Goal: Task Accomplishment & Management: Complete application form

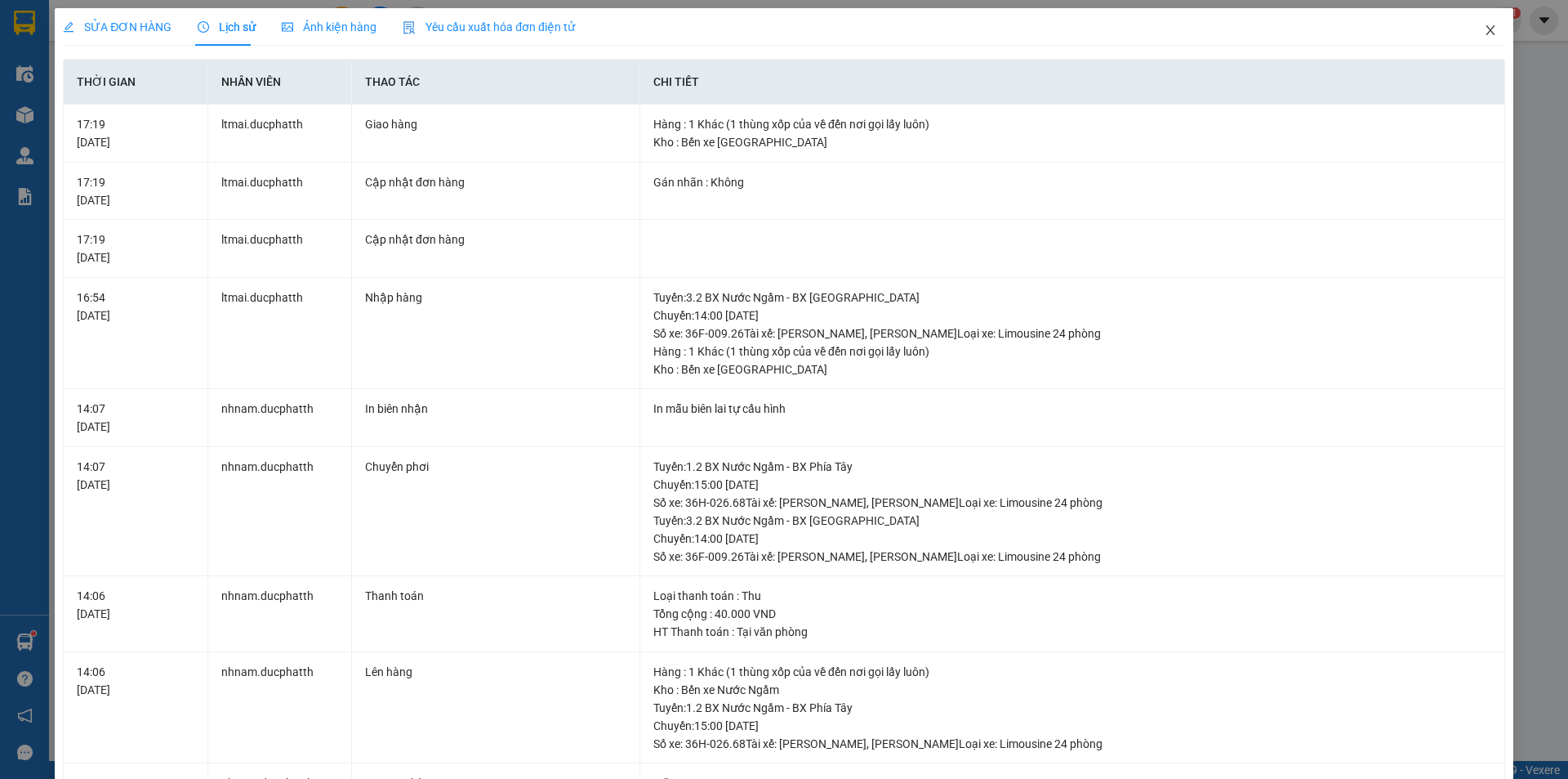
drag, startPoint x: 1483, startPoint y: 27, endPoint x: 1386, endPoint y: 5, distance: 99.5
click at [1484, 28] on icon "close" at bounding box center [1491, 30] width 13 height 13
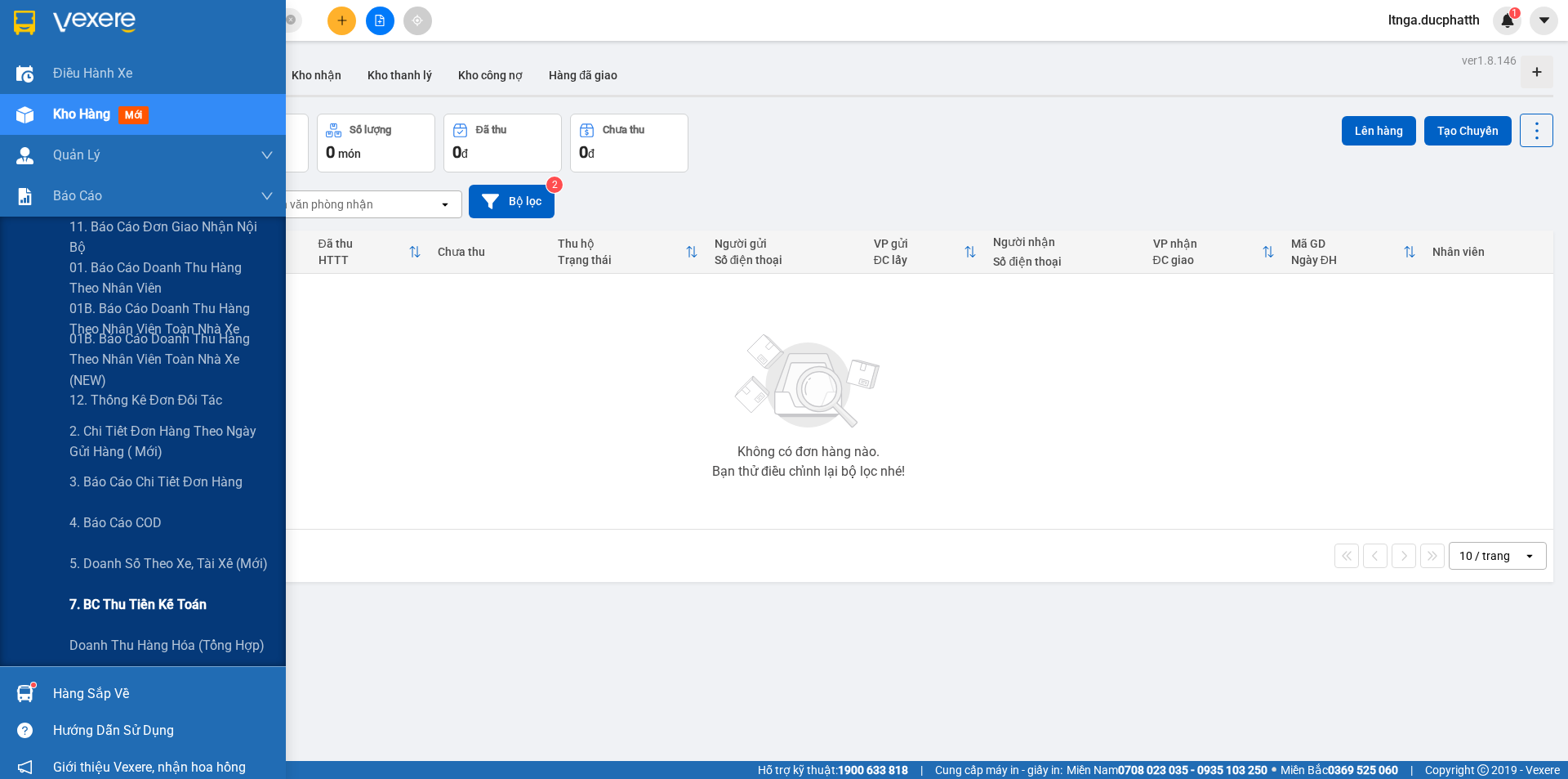
click at [99, 601] on span "7. BC thu tiền kế toán" at bounding box center [137, 604] width 137 height 20
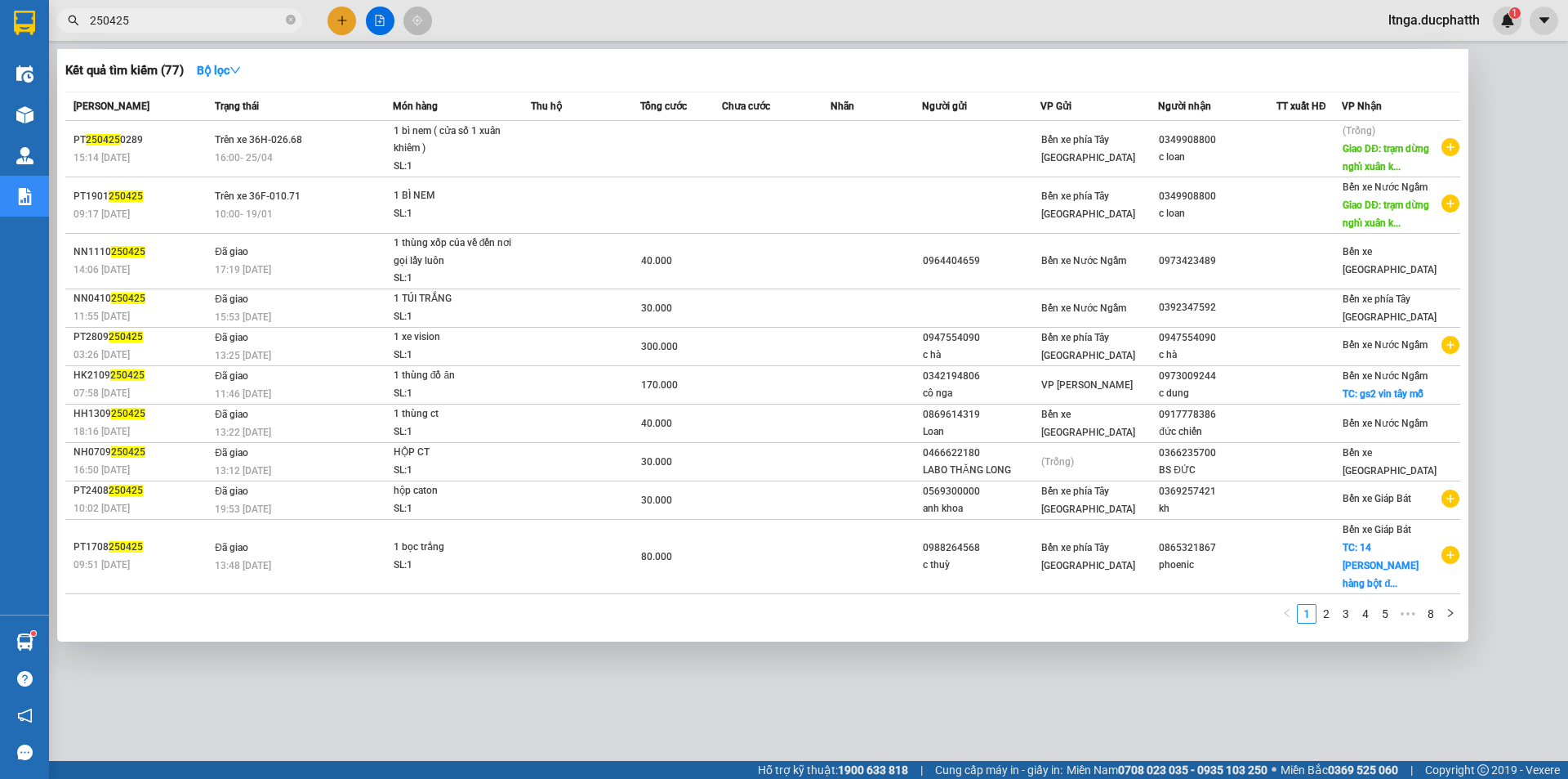
click at [190, 18] on input "250425" at bounding box center [187, 21] width 193 height 18
paste input "NN1110250451"
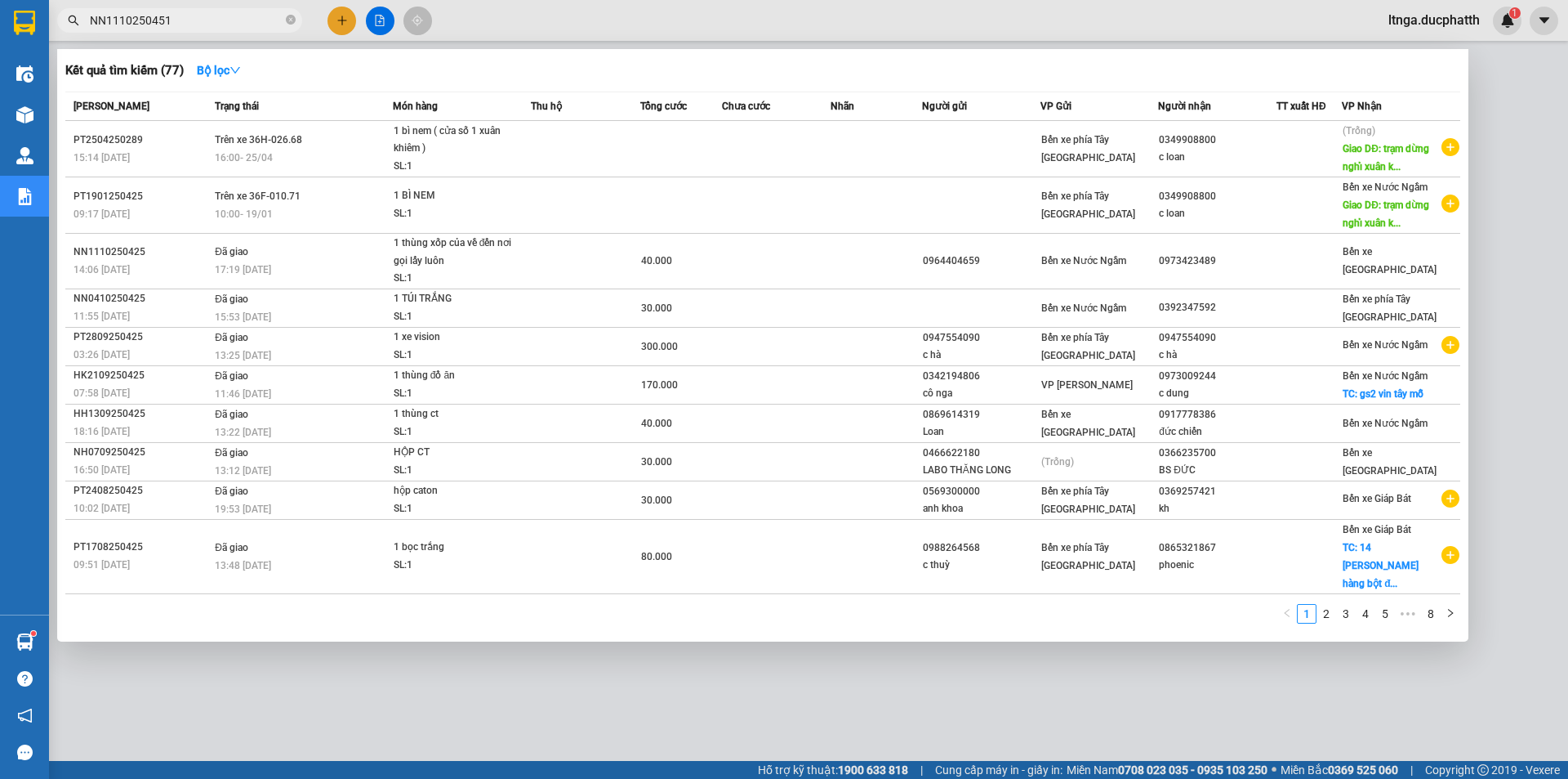
type input "NN1110250451"
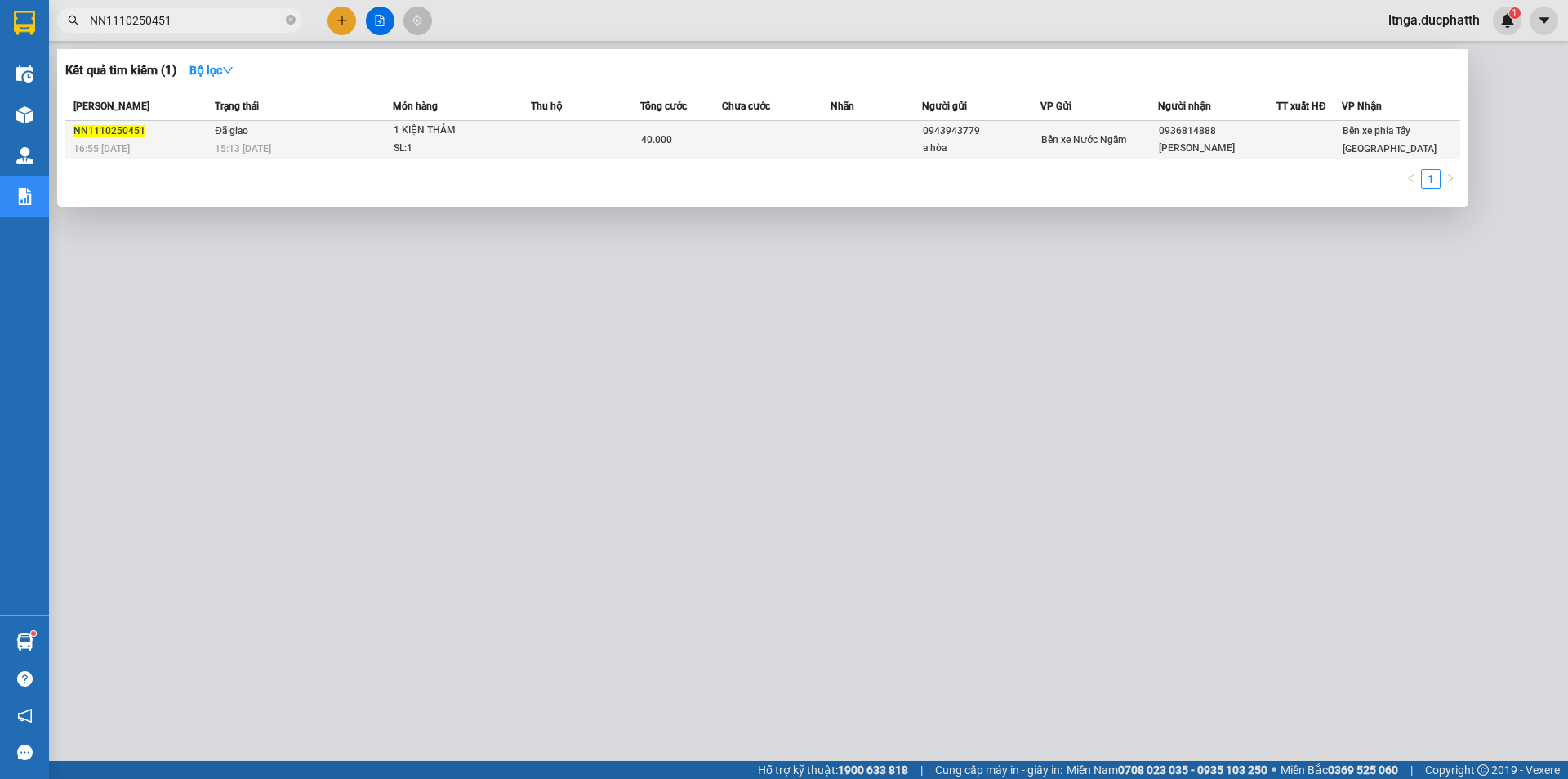
click at [546, 143] on td at bounding box center [585, 140] width 109 height 38
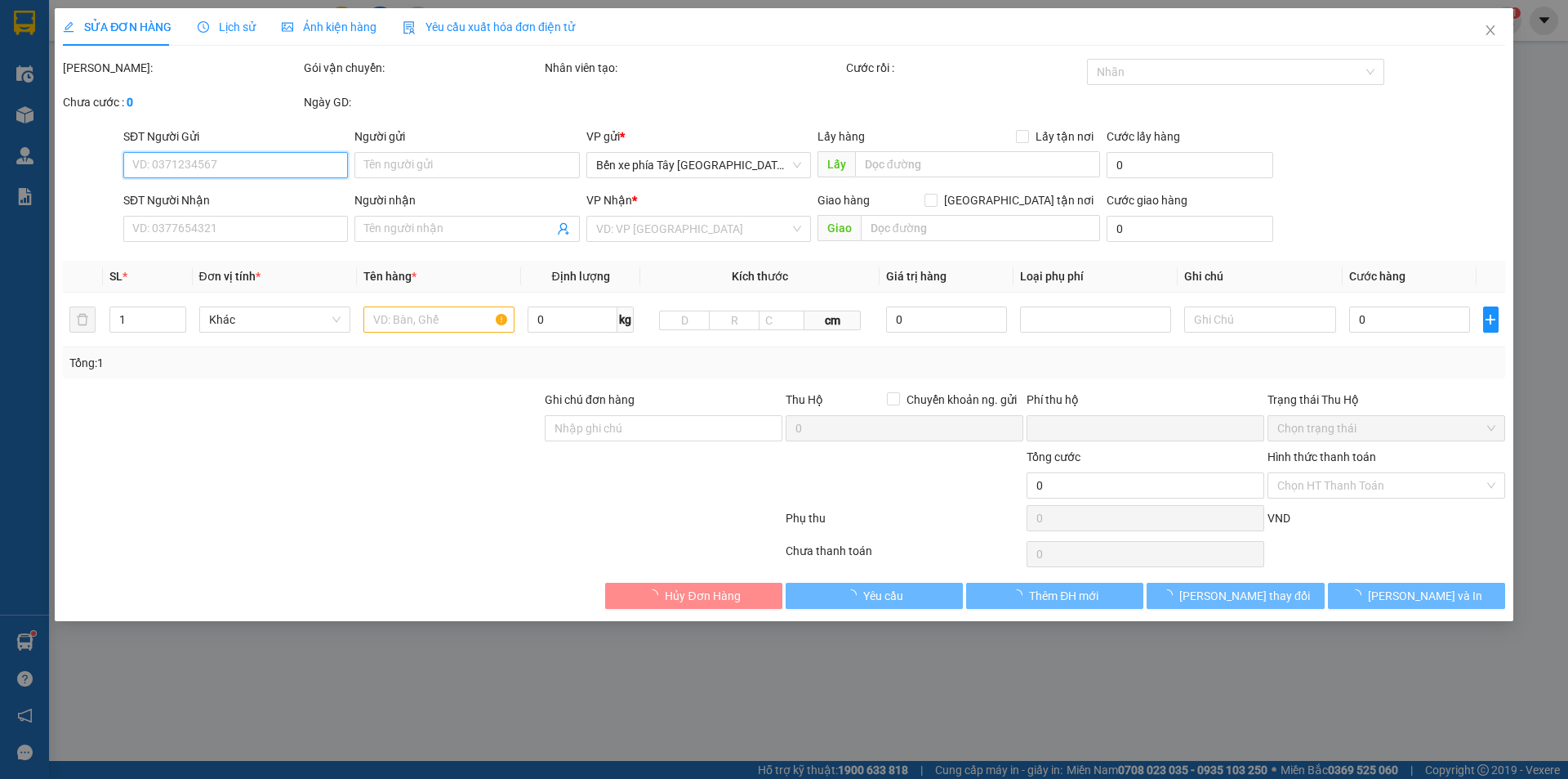
type input "0943943779"
type input "a hòa"
type input "0936814888"
type input "[PERSON_NAME]"
type input "0"
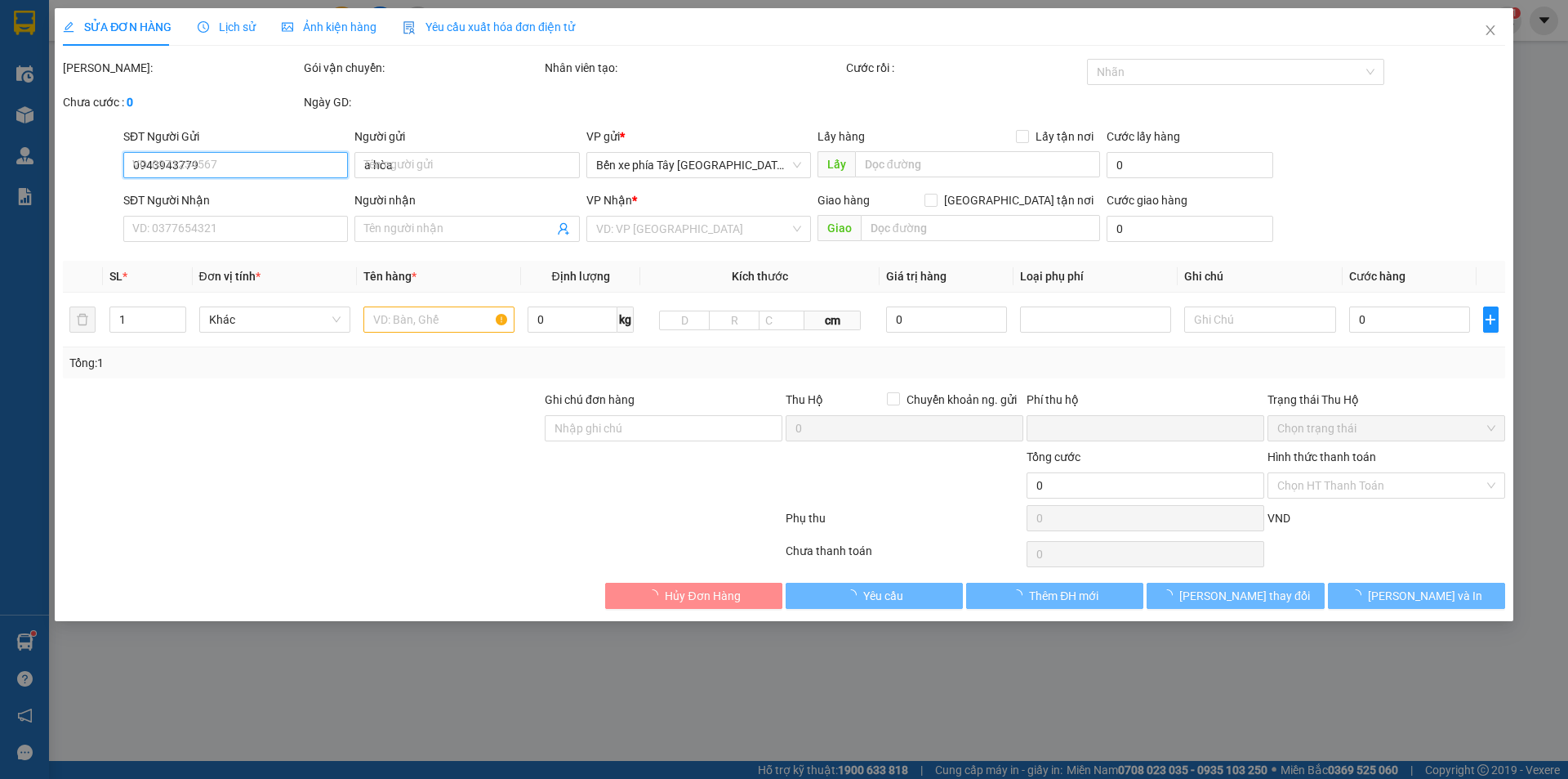
type input "40.000"
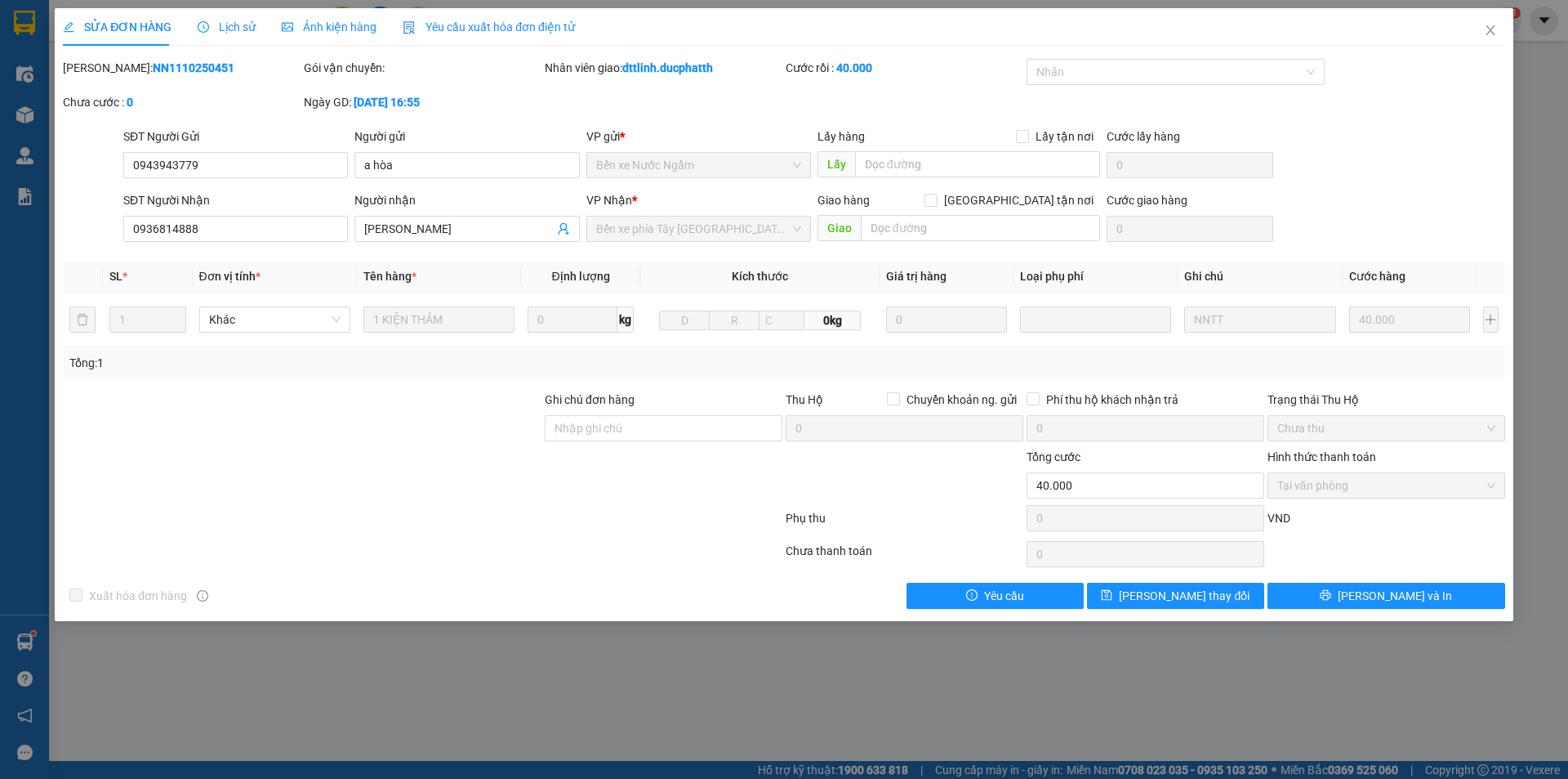
click at [232, 34] on span "Lịch sử" at bounding box center [227, 26] width 58 height 13
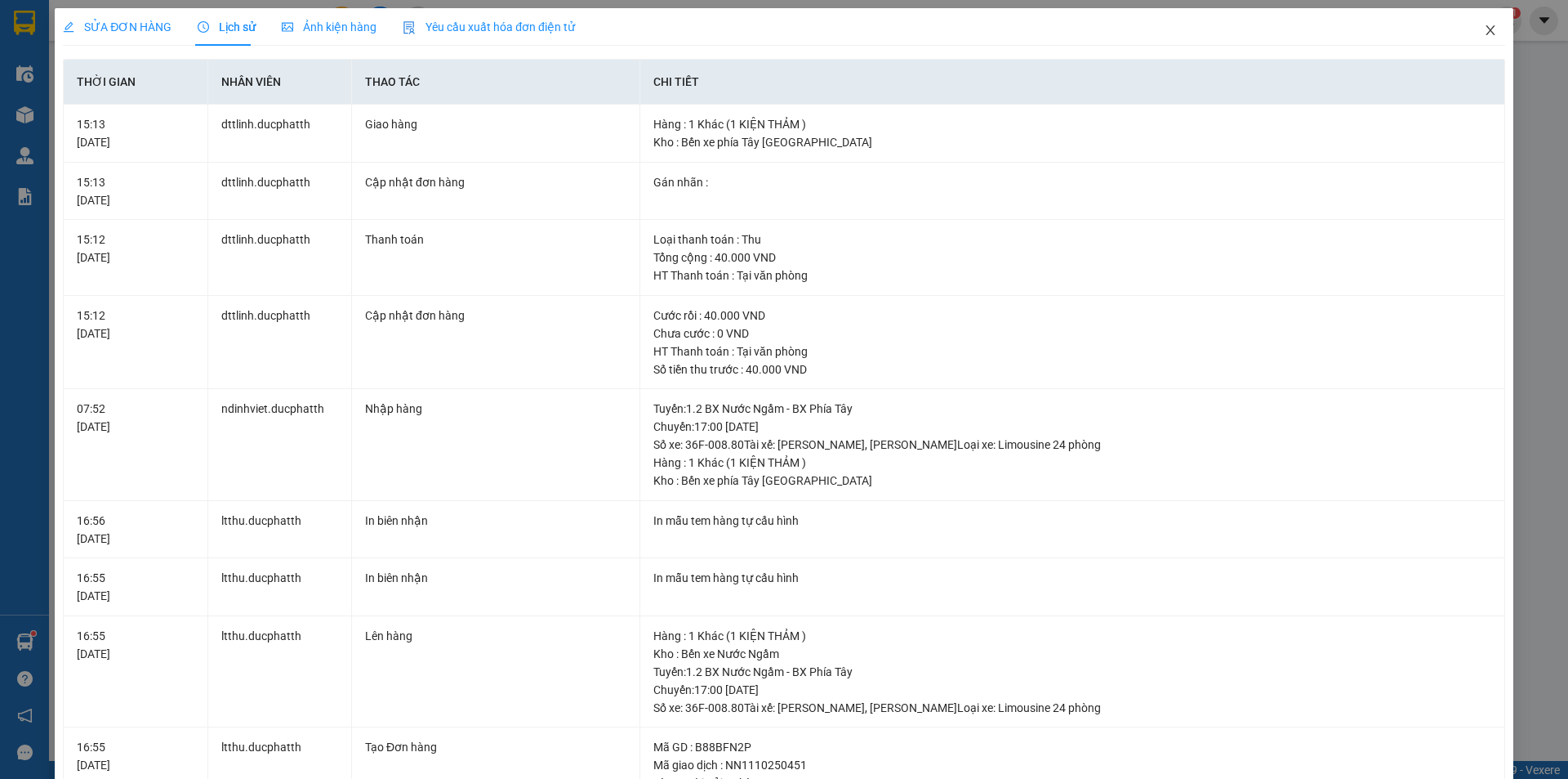
click at [1486, 28] on icon "close" at bounding box center [1491, 30] width 9 height 10
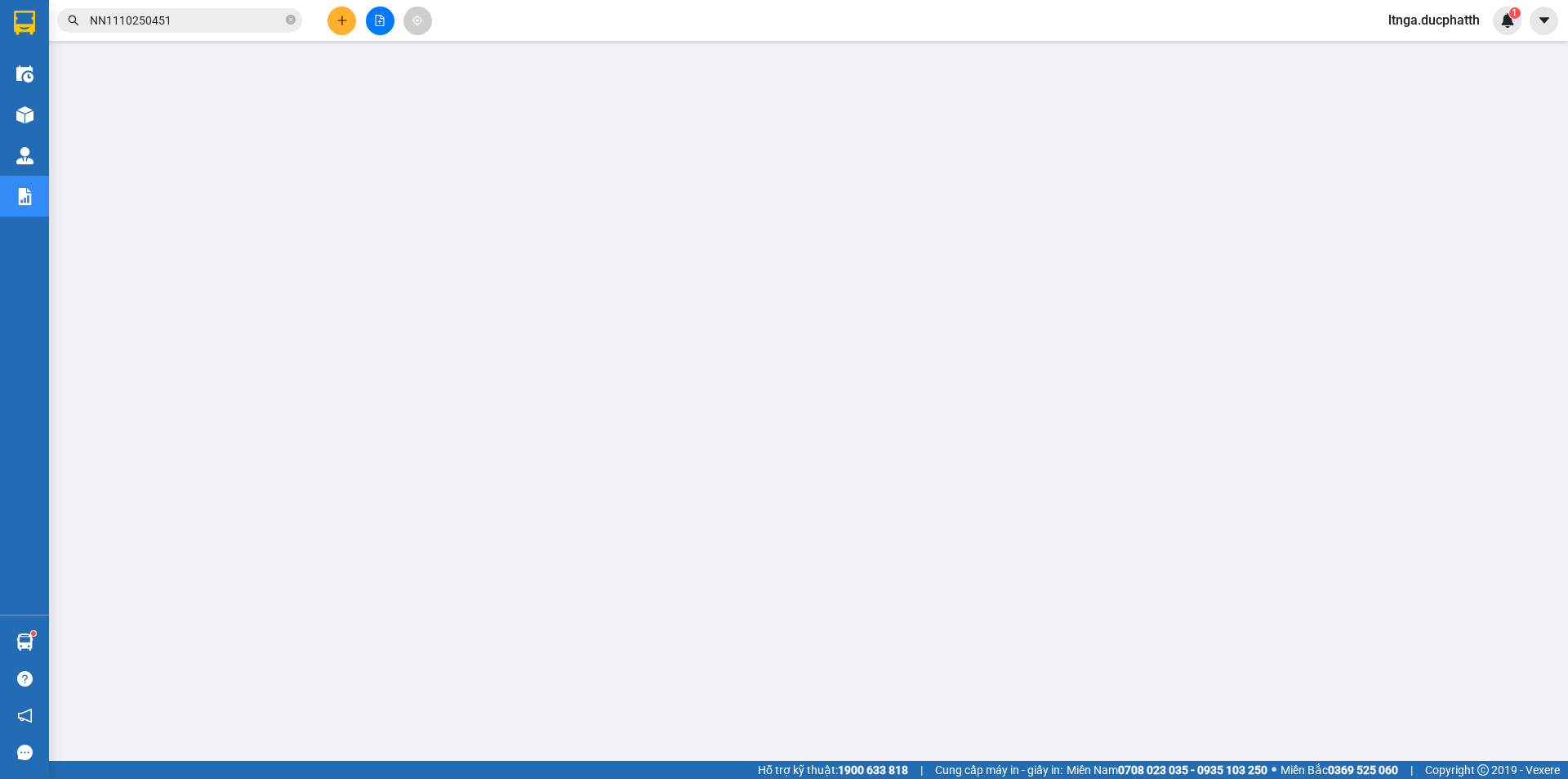
click at [169, 18] on input "NN1110250451" at bounding box center [187, 21] width 193 height 18
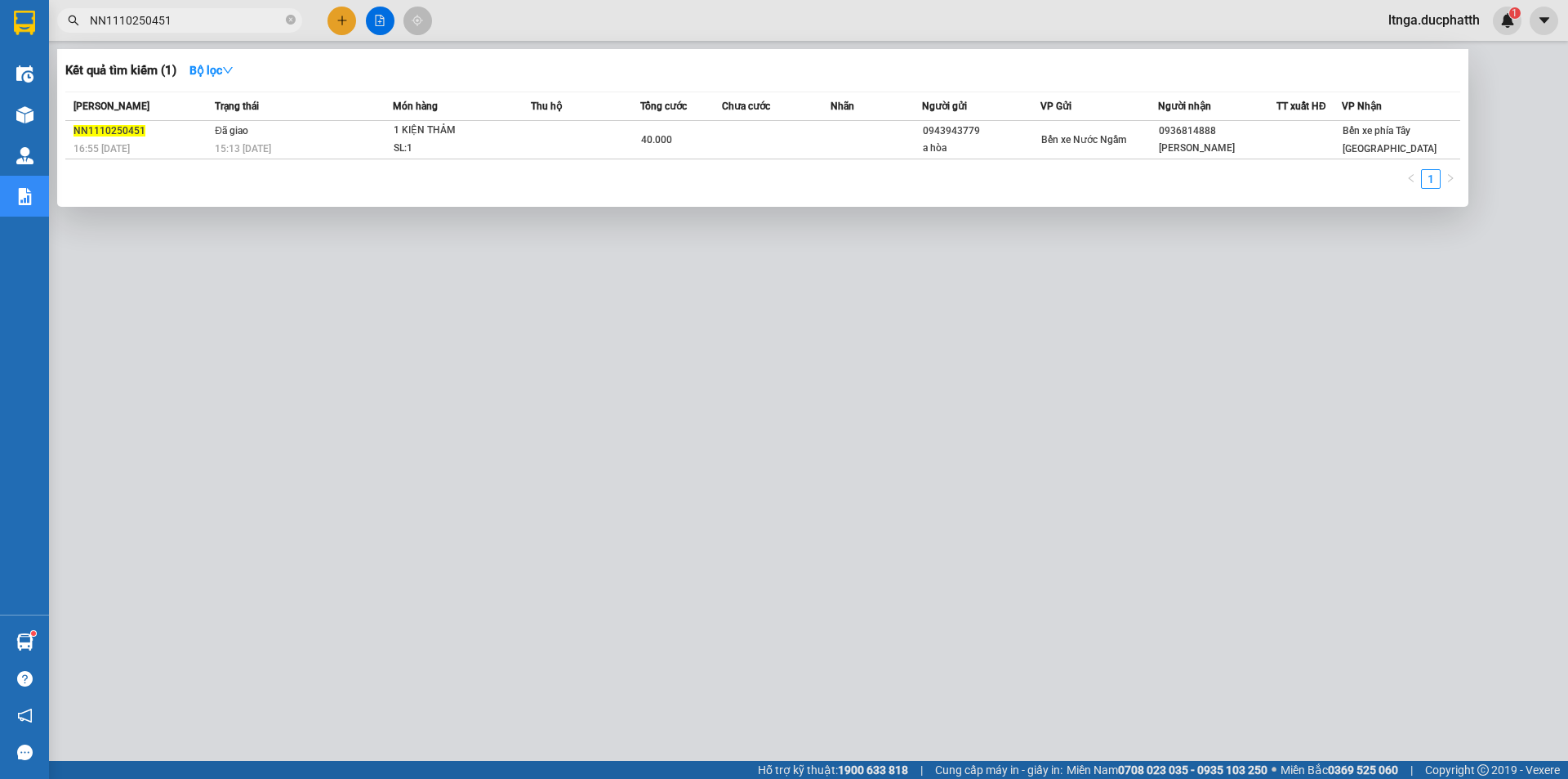
click at [169, 18] on input "NN1110250451" at bounding box center [187, 21] width 193 height 18
paste input "210250496"
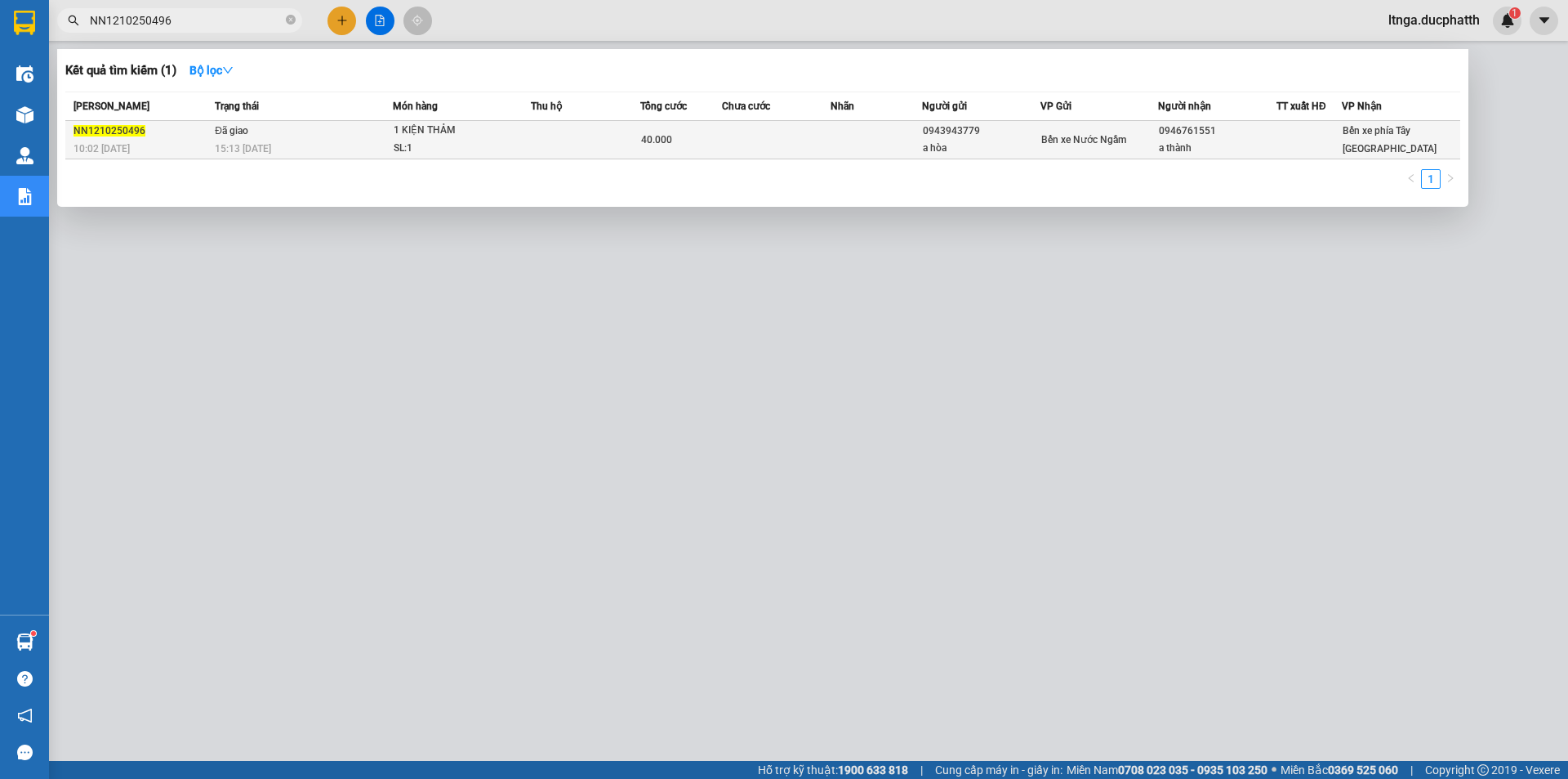
type input "NN1210250496"
click at [499, 139] on div "SL: 1" at bounding box center [454, 149] width 123 height 18
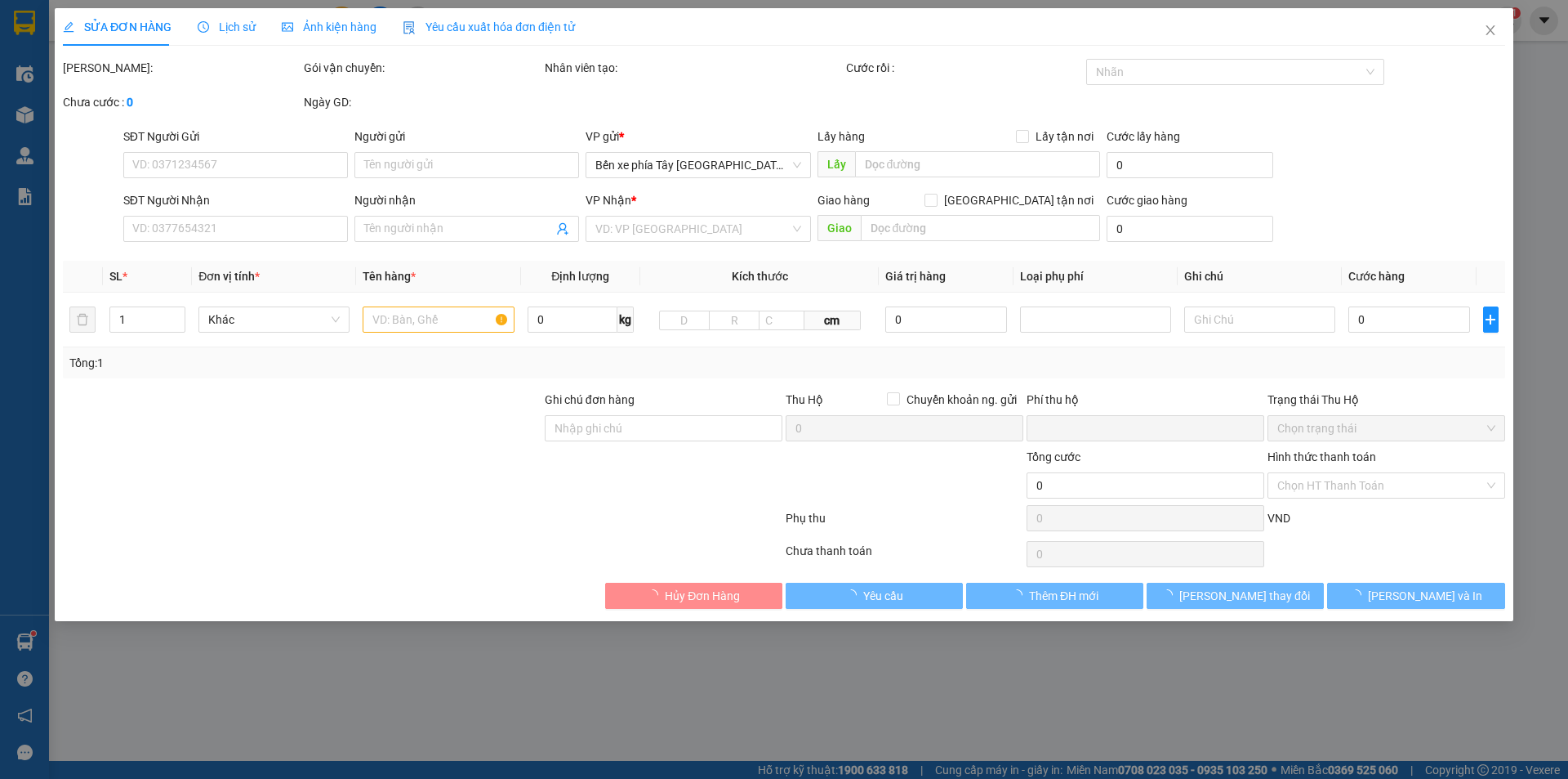
type input "0943943779"
type input "a hòa"
type input "0946761551"
type input "a thành"
type input "0"
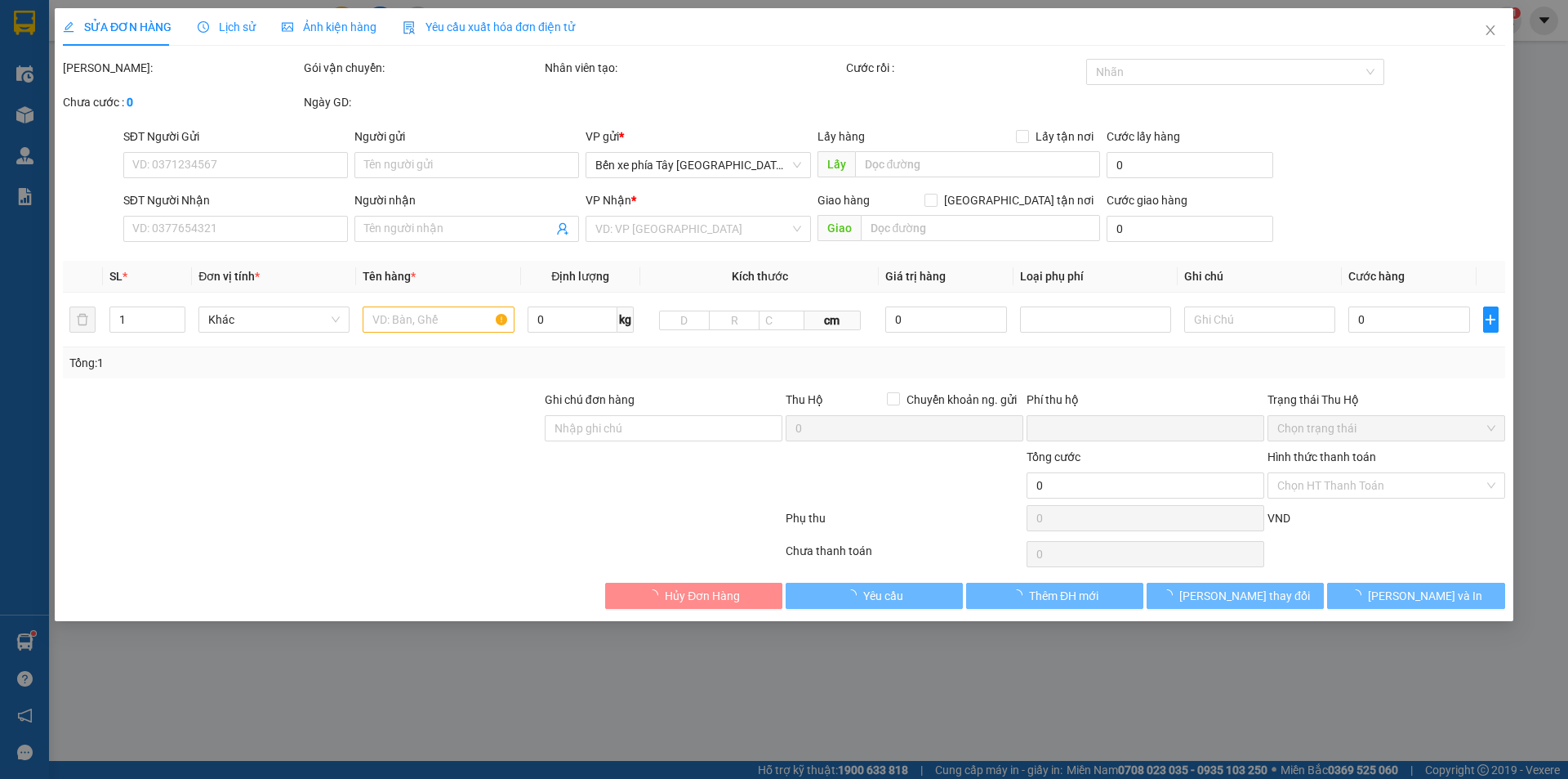
type input "40.000"
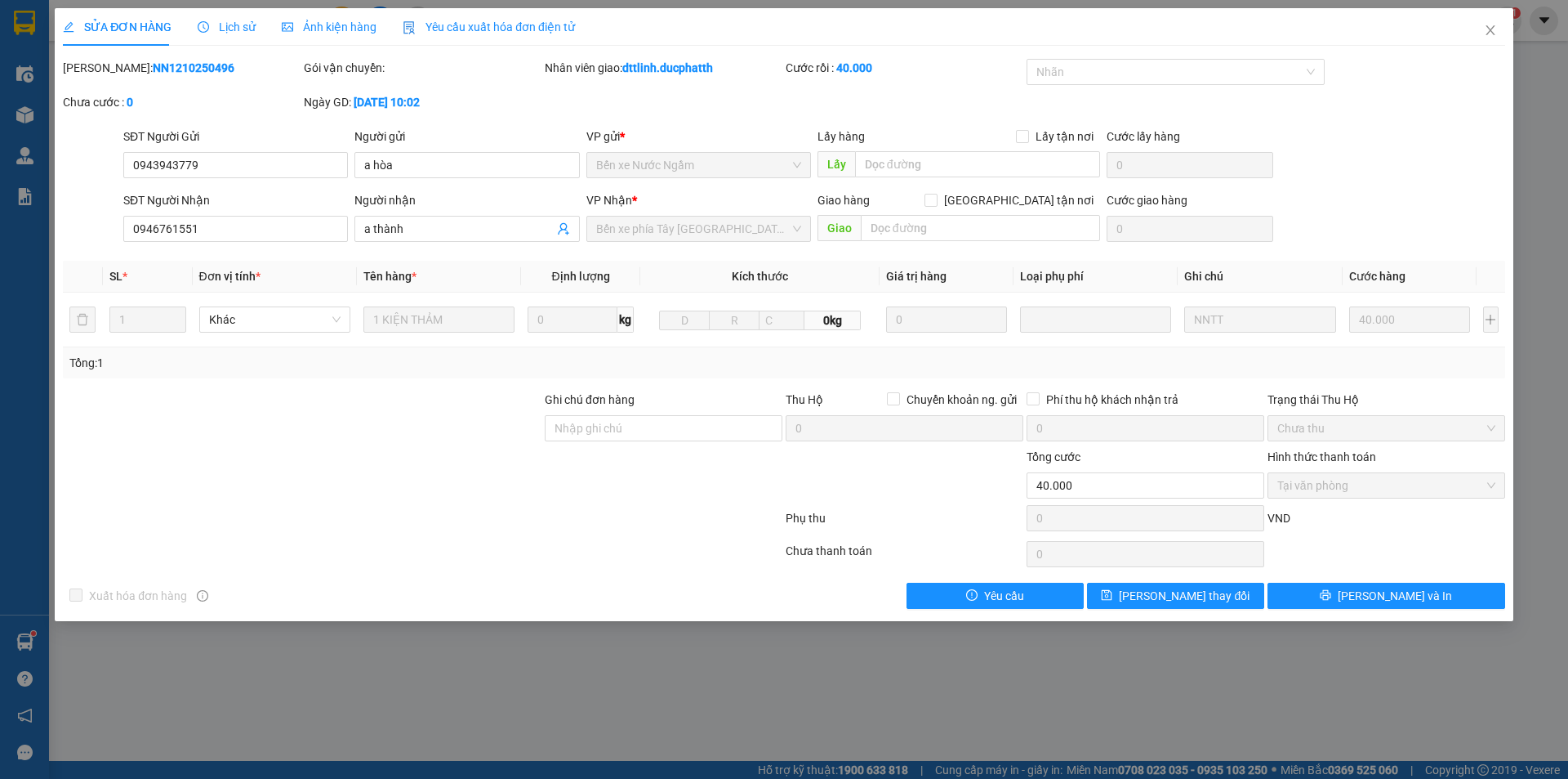
click at [225, 26] on span "Lịch sử" at bounding box center [227, 26] width 58 height 13
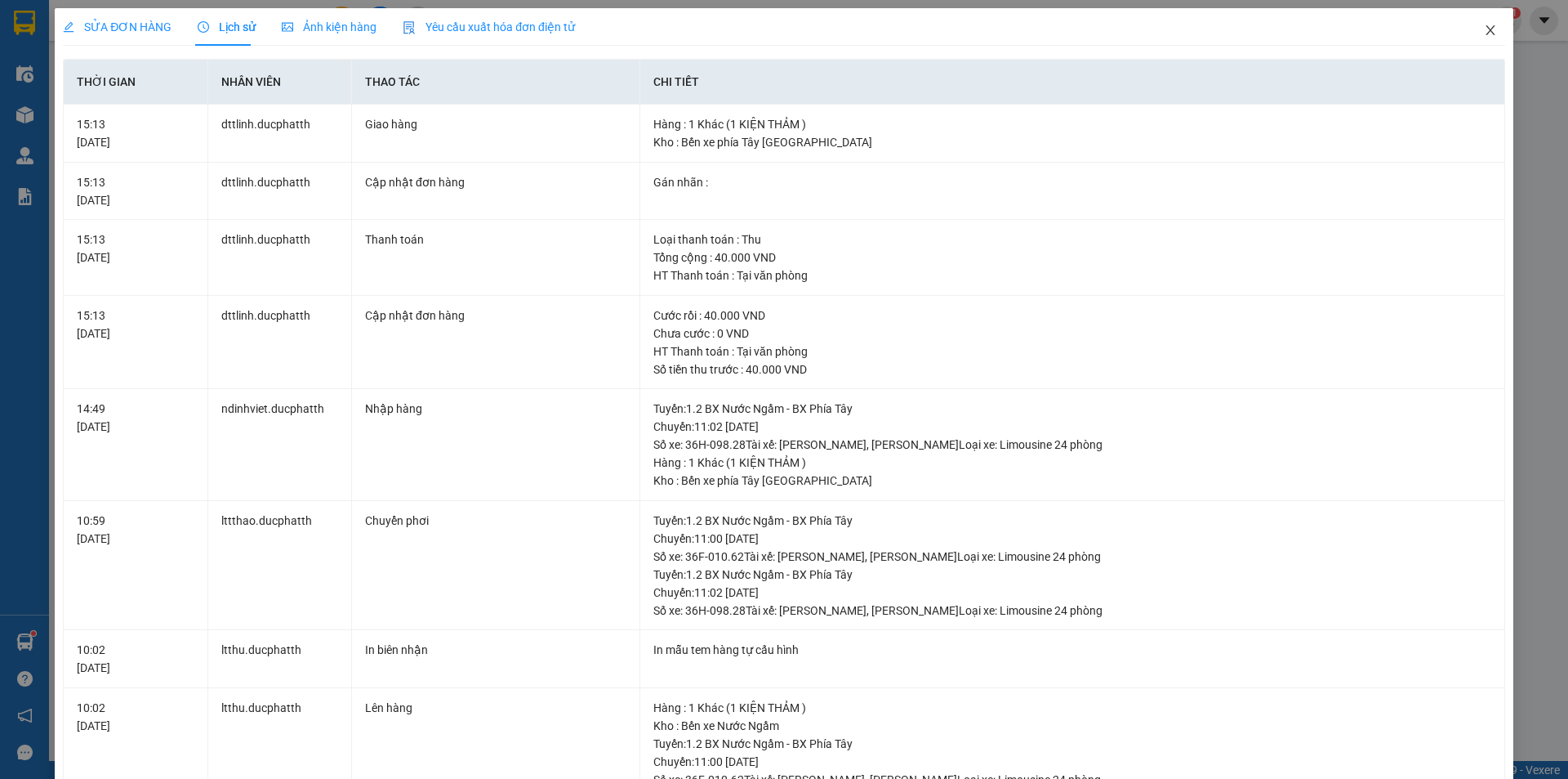
click at [1484, 27] on icon "close" at bounding box center [1491, 30] width 13 height 13
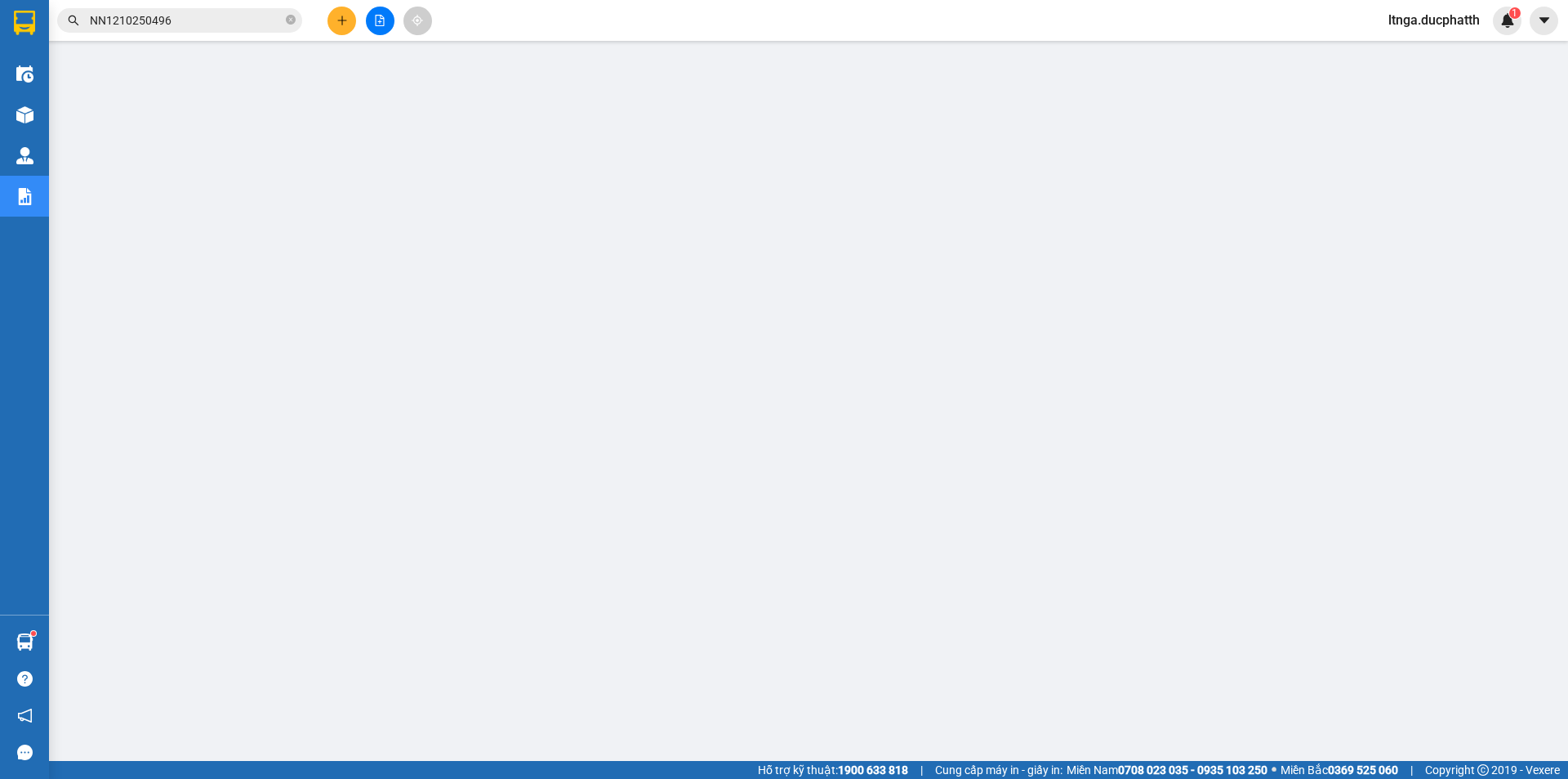
click at [209, 22] on input "NN1210250496" at bounding box center [187, 21] width 193 height 18
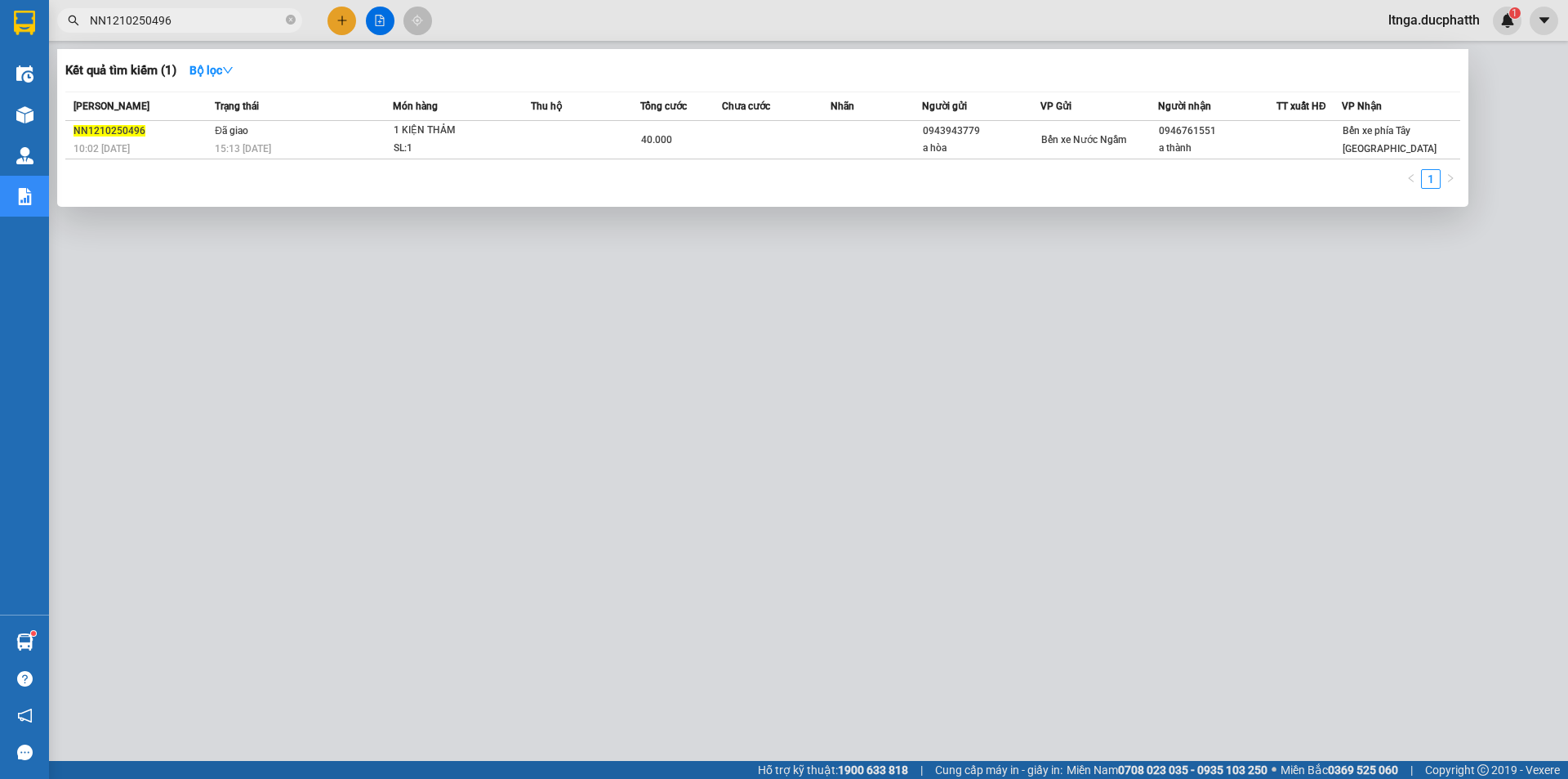
click at [209, 22] on input "NN1210250496" at bounding box center [187, 21] width 193 height 18
paste input "BS1310250017"
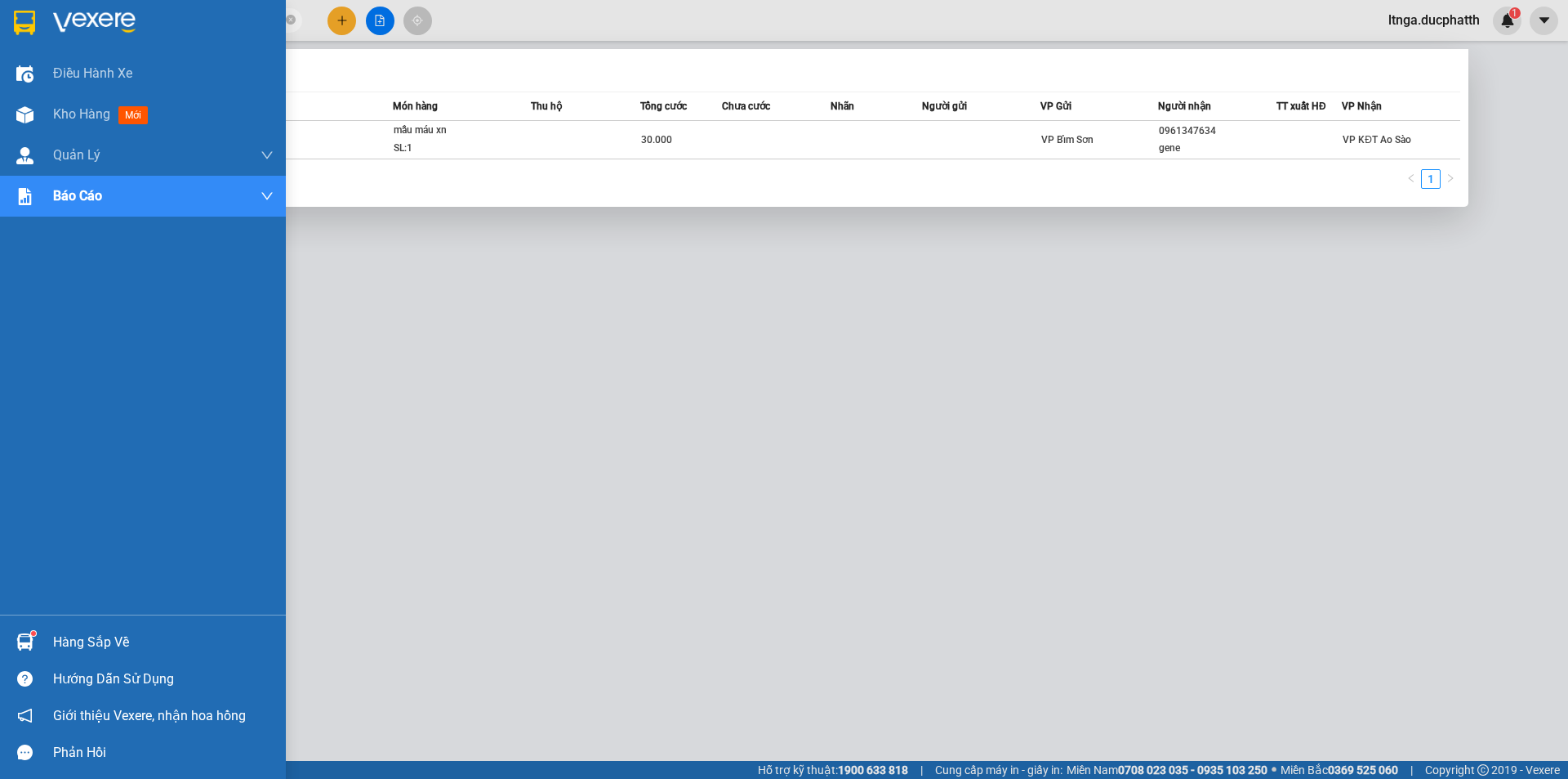
drag, startPoint x: 179, startPoint y: 18, endPoint x: 0, endPoint y: 18, distance: 179.0
click at [0, 18] on section "Kết quả tìm kiếm ( 1 ) Bộ lọc Mã ĐH Trạng thái Món hàng Thu hộ Tổng cước Chưa c…" at bounding box center [784, 389] width 1568 height 779
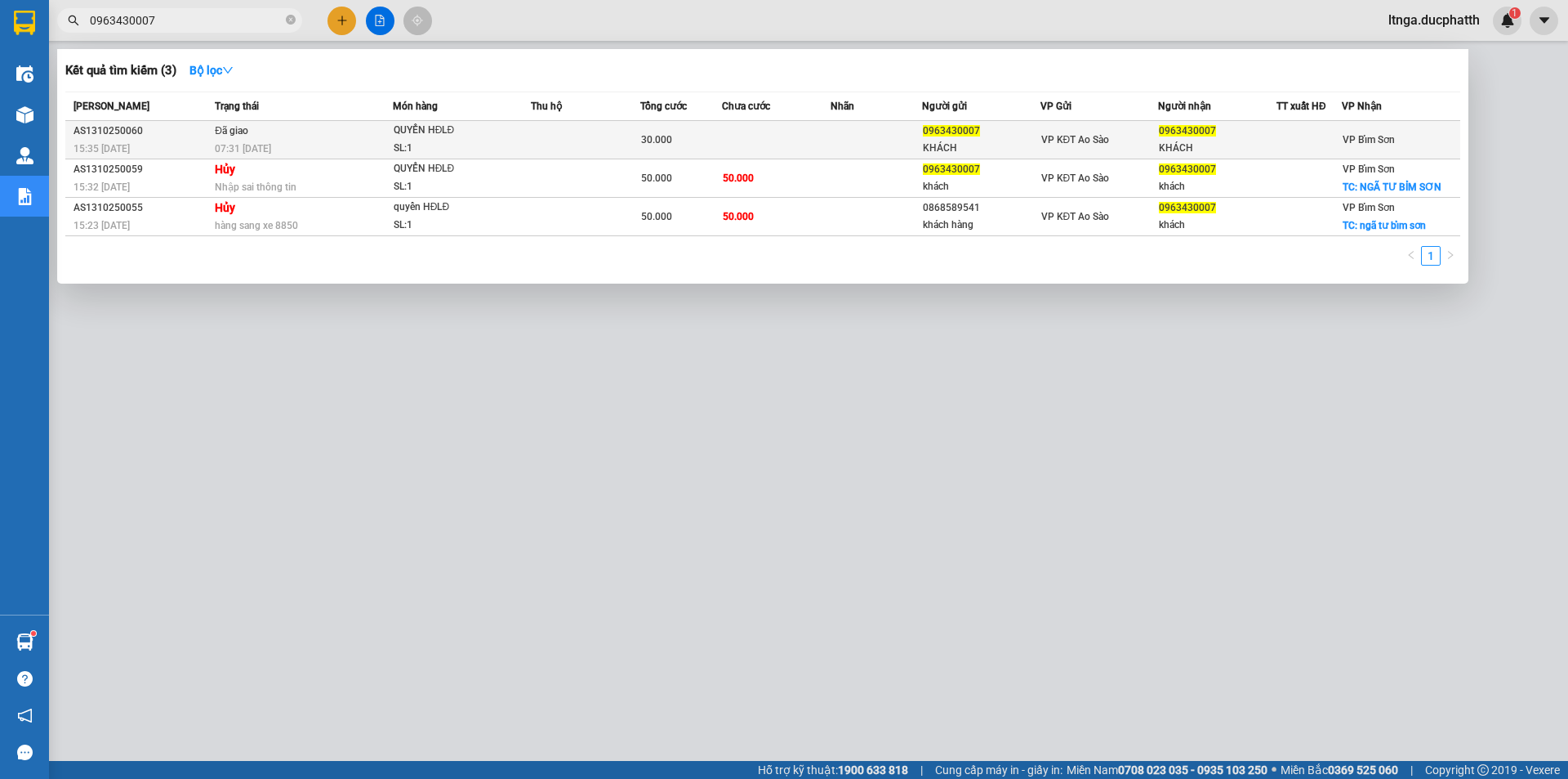
type input "0963430007"
click at [426, 134] on div "QUYỂN HĐLĐ" at bounding box center [454, 131] width 123 height 18
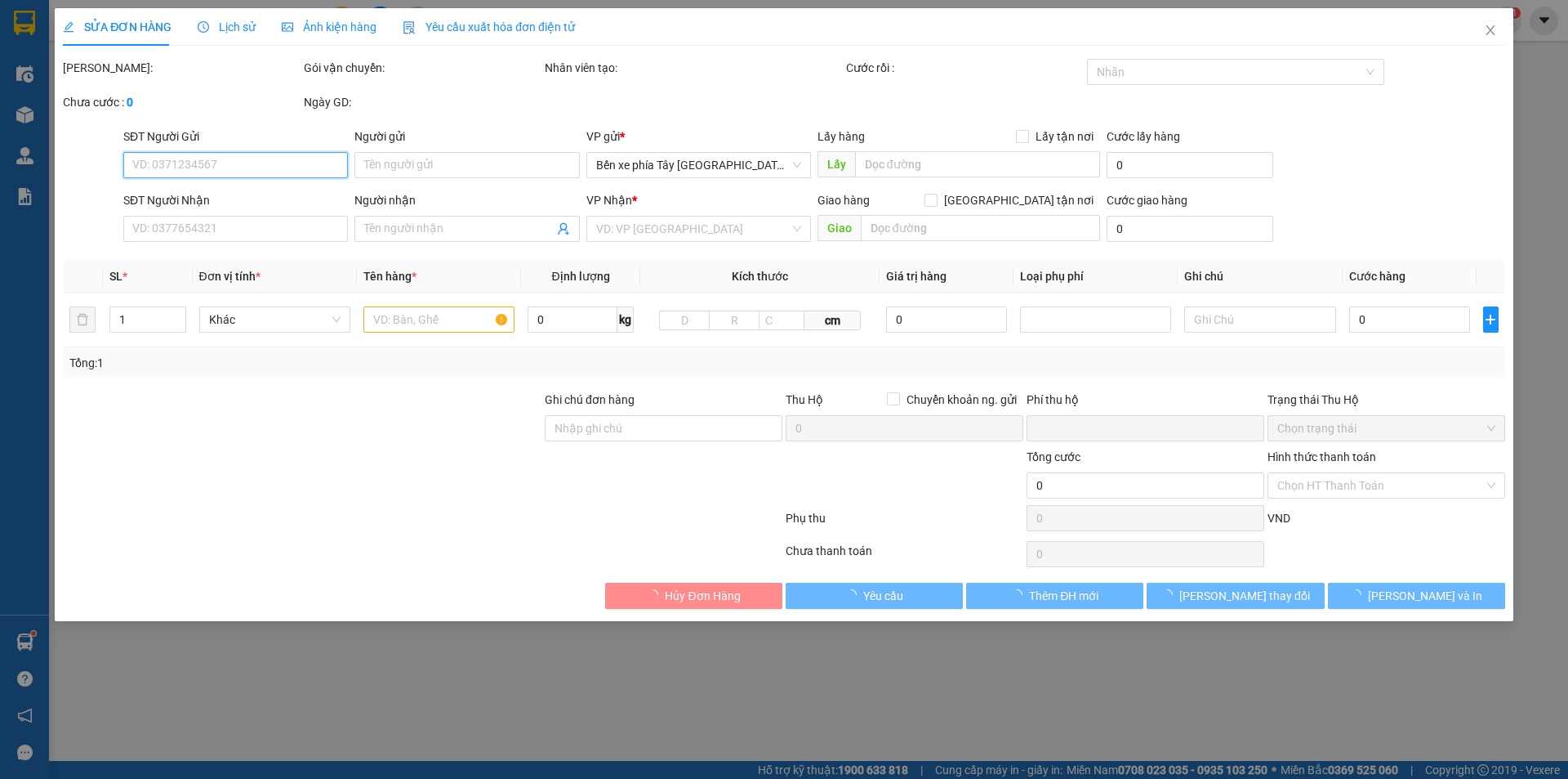
type input "0963430007"
type input "KHÁCH"
type input "0963430007"
type input "KHÁCH"
type input "NGƯỜI NHẬN THNAH TOÁN"
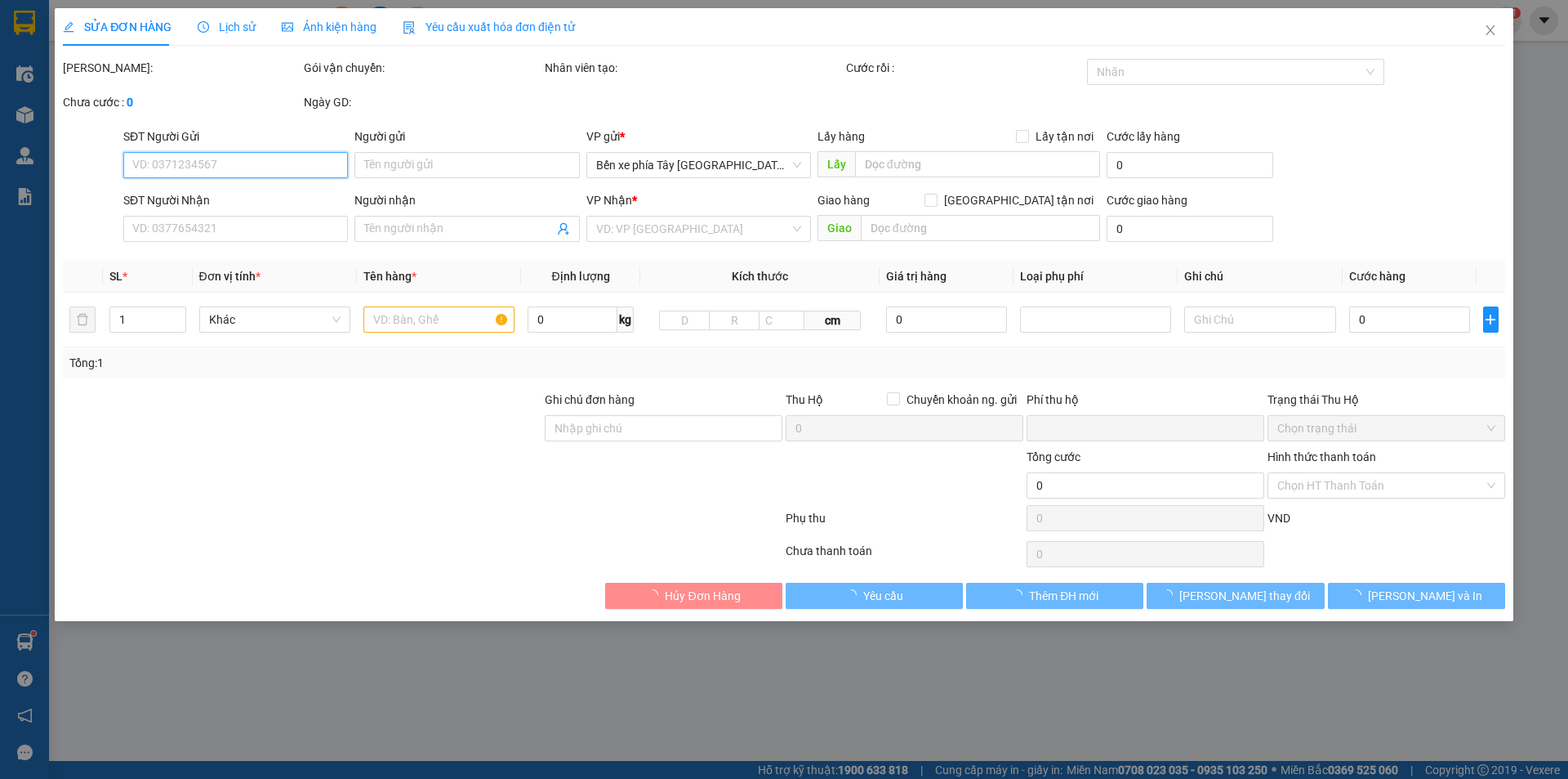
type input "0"
type input "30.000"
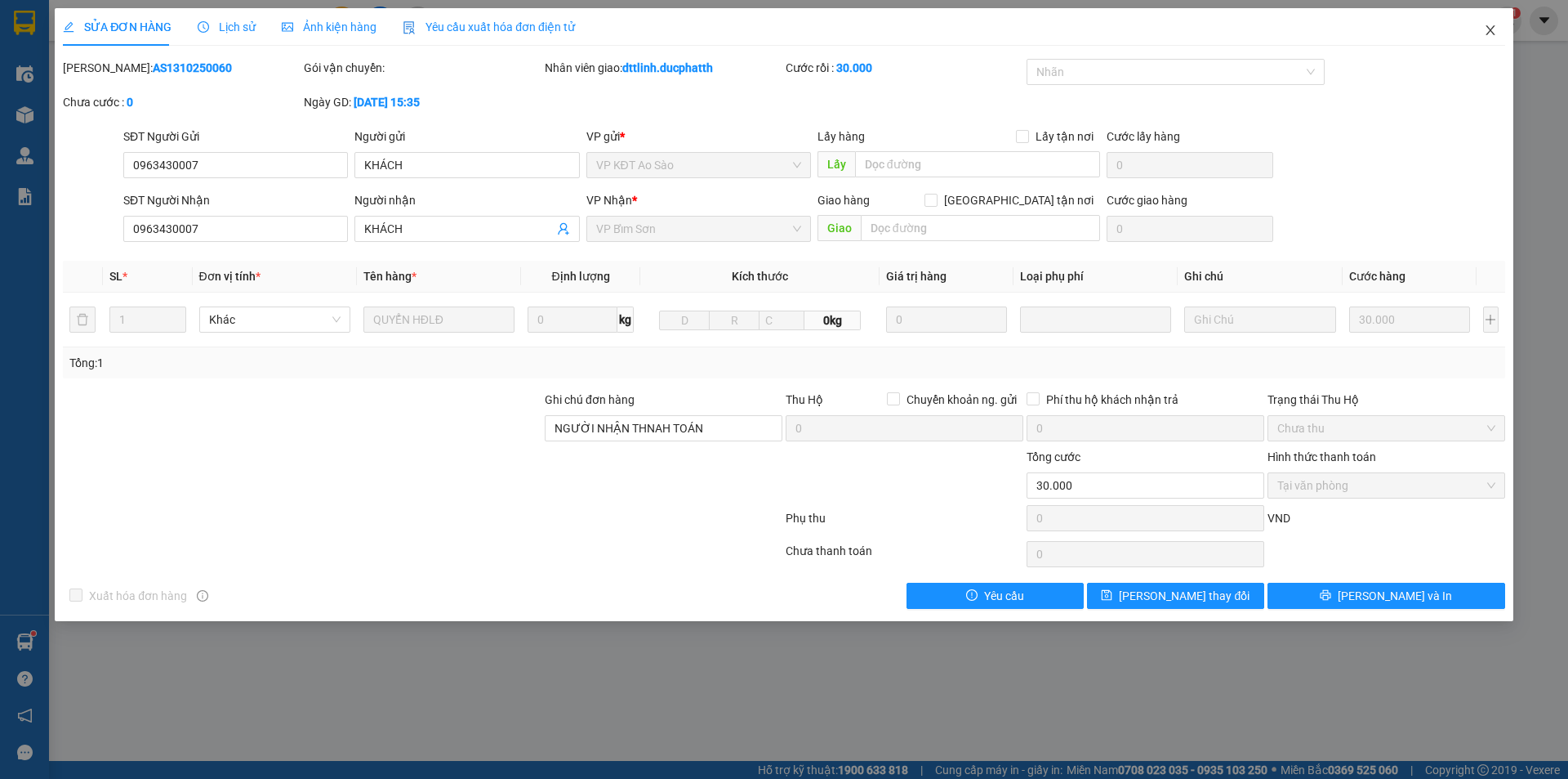
click at [1490, 35] on icon "close" at bounding box center [1491, 30] width 13 height 13
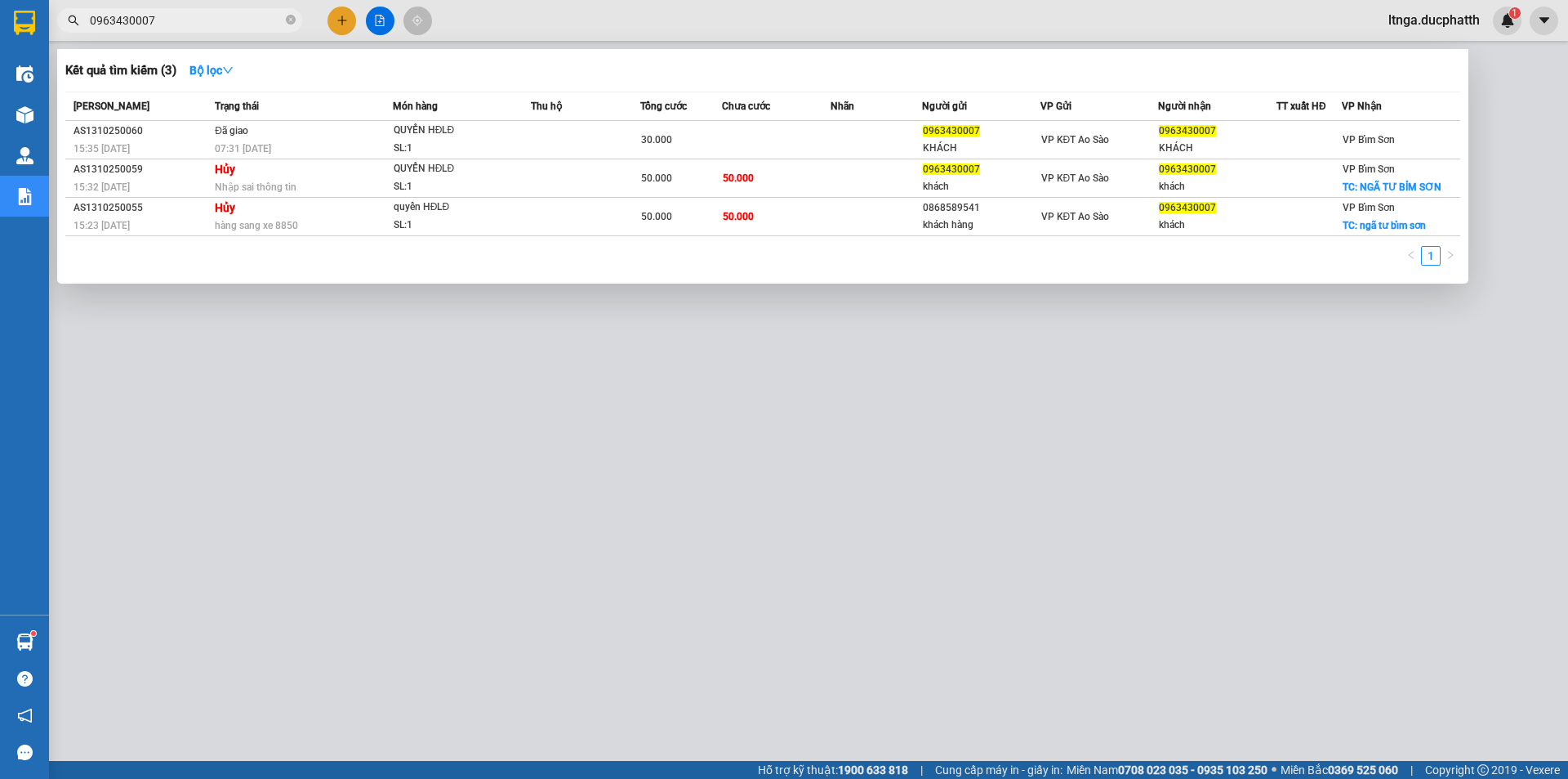
click at [187, 15] on input "0963430007" at bounding box center [187, 21] width 193 height 18
paste input "AS1110250435"
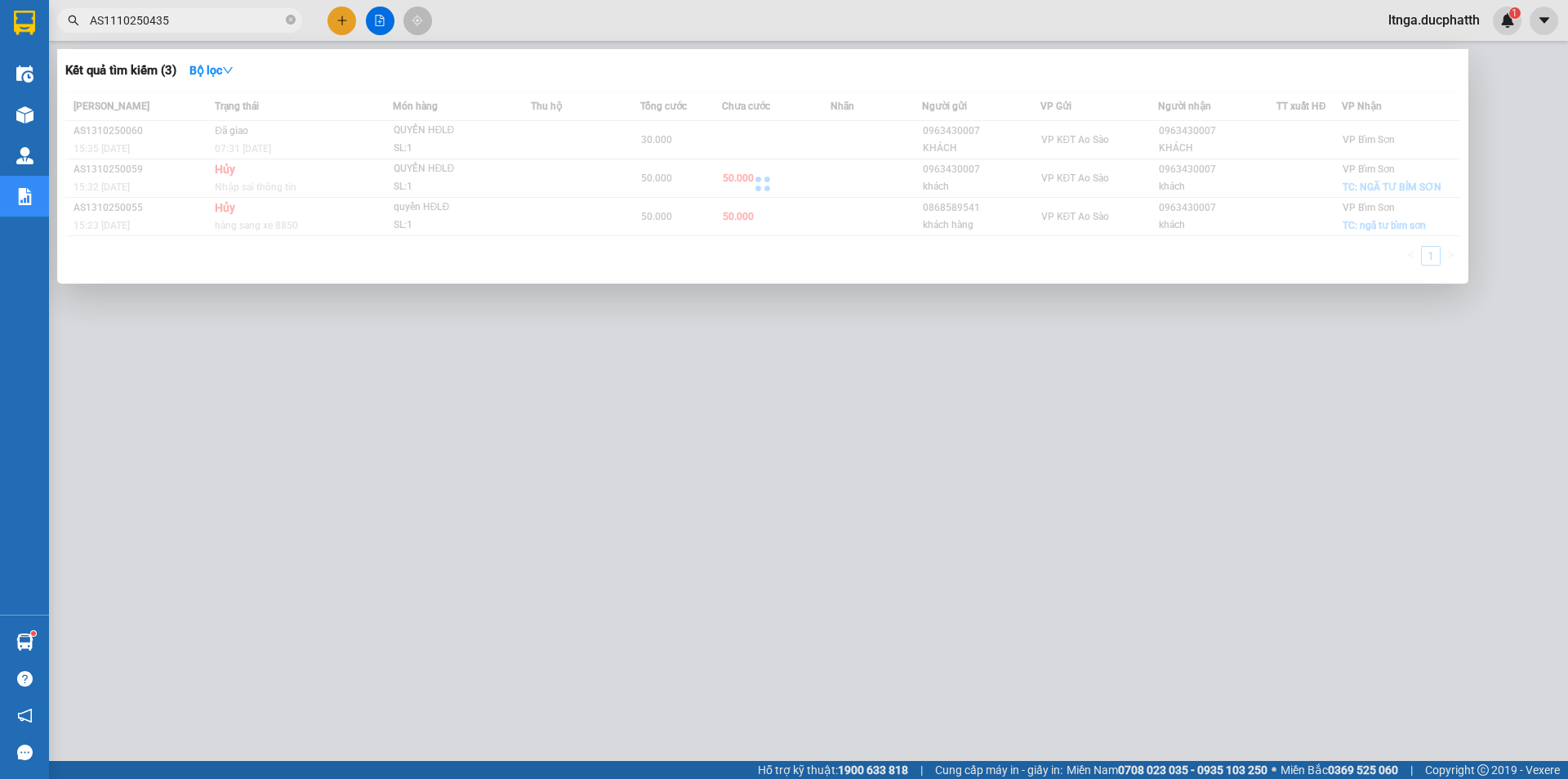
type input "AS1110250435"
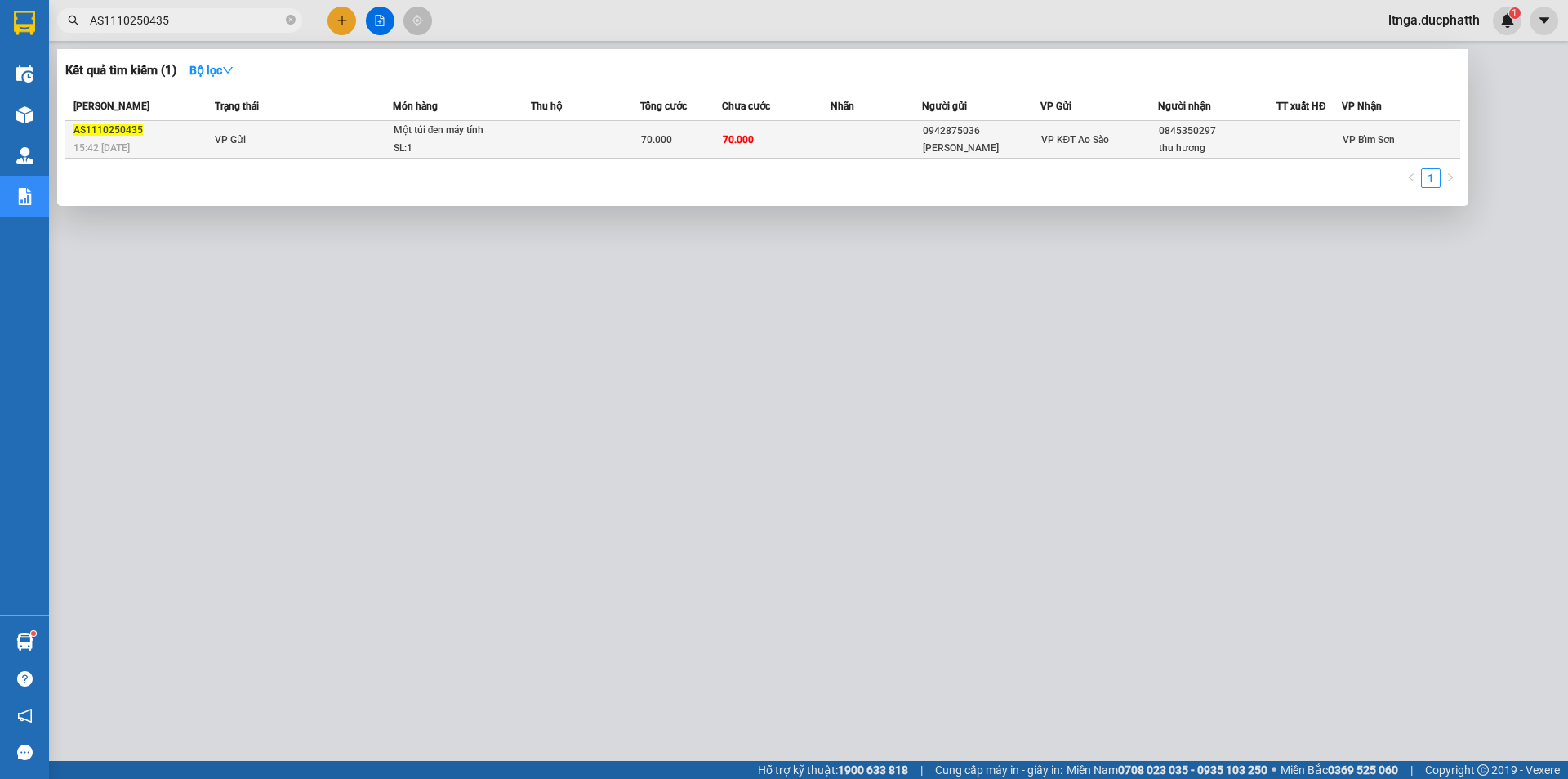
click at [329, 137] on td "VP Gửi" at bounding box center [301, 139] width 182 height 37
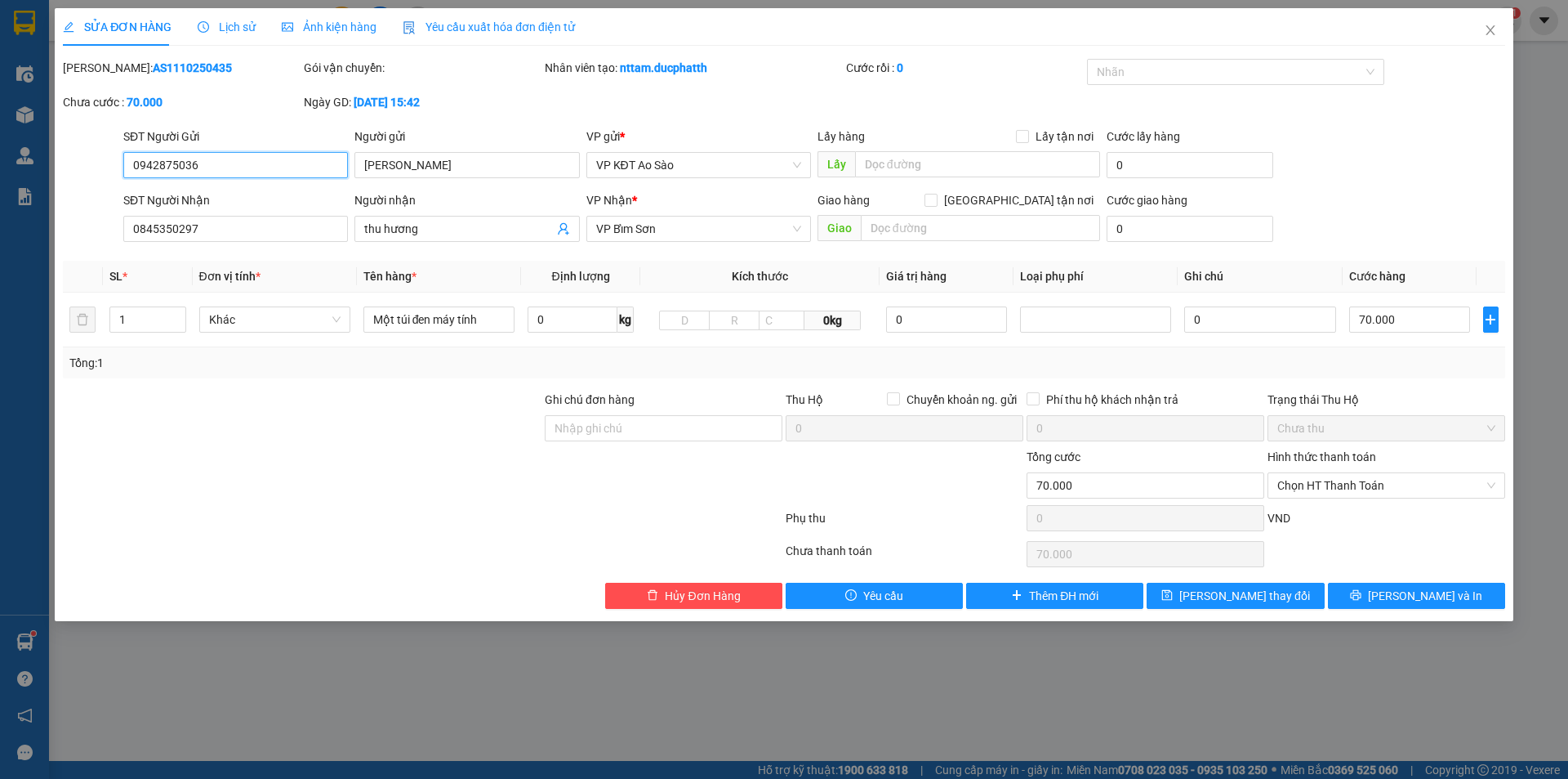
type input "0942875036"
type input "[PERSON_NAME]"
type input "0845350297"
type input "thu hương"
type input "0"
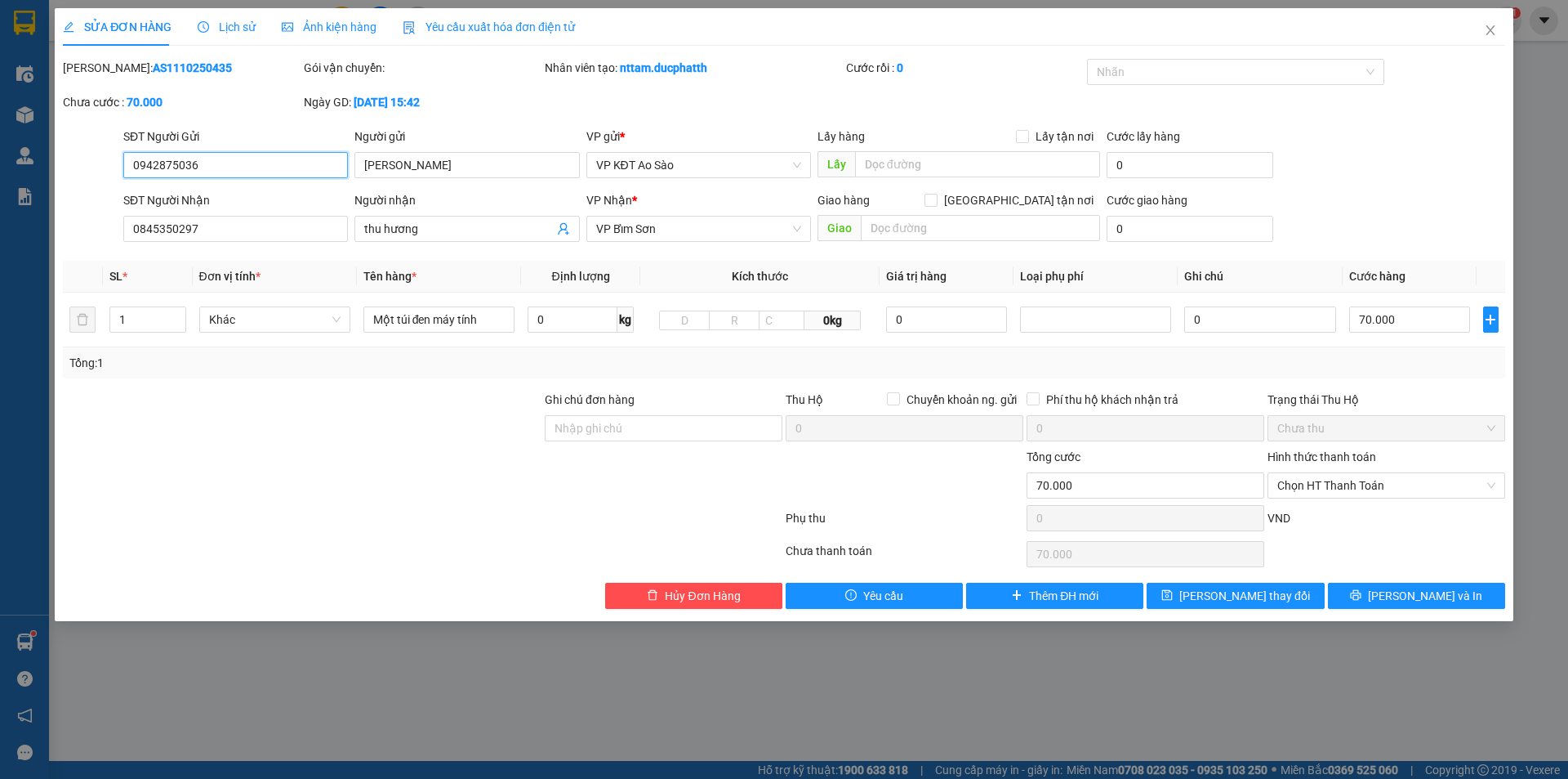
type input "70.000"
click at [236, 28] on span "Lịch sử" at bounding box center [227, 26] width 58 height 13
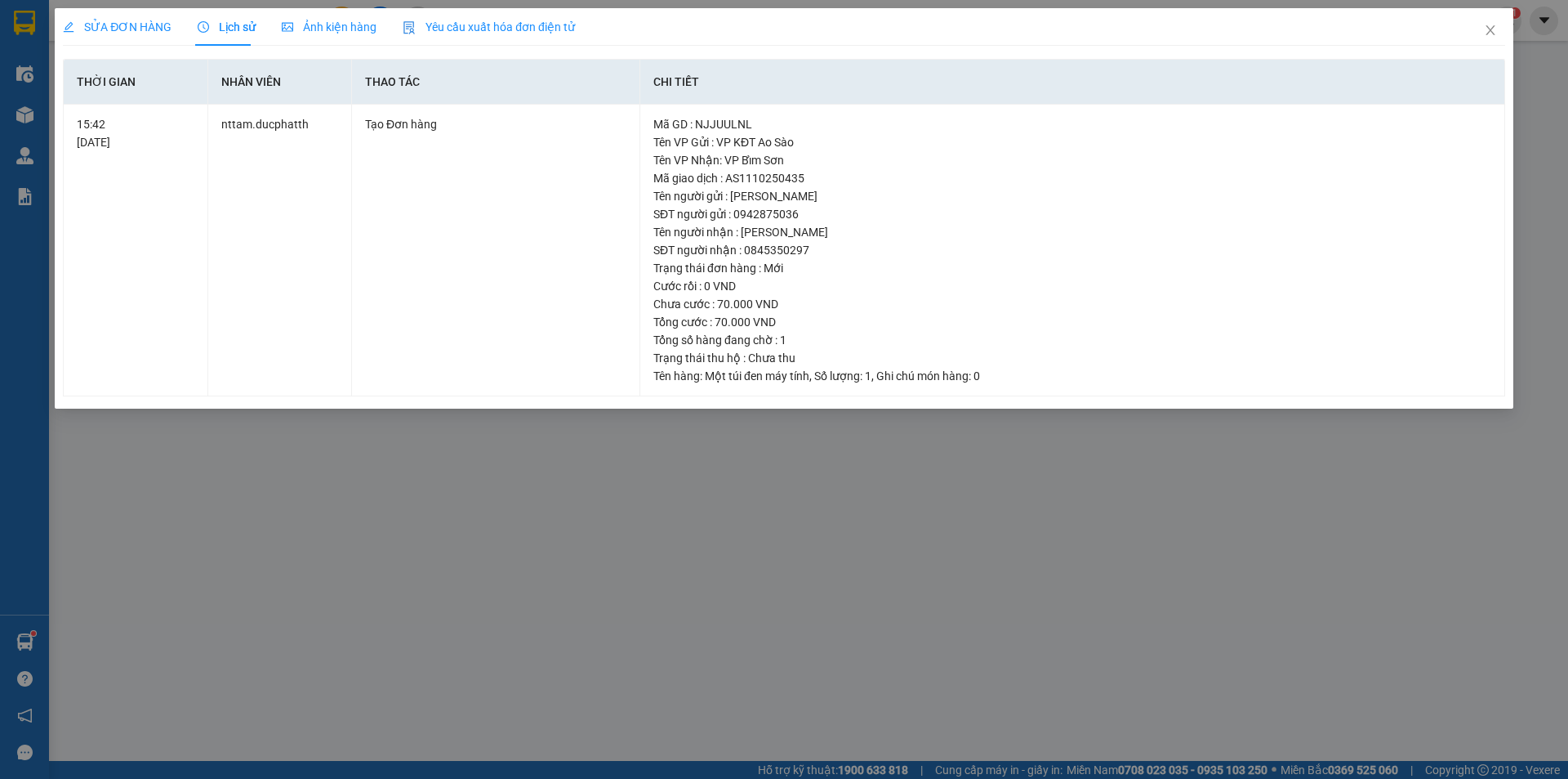
click at [687, 472] on div "SỬA ĐƠN HÀNG Lịch sử Ảnh kiện hàng Yêu cầu xuất hóa đơn điện tử Total Paid Fee …" at bounding box center [784, 389] width 1568 height 779
click at [1488, 26] on icon "close" at bounding box center [1491, 30] width 13 height 13
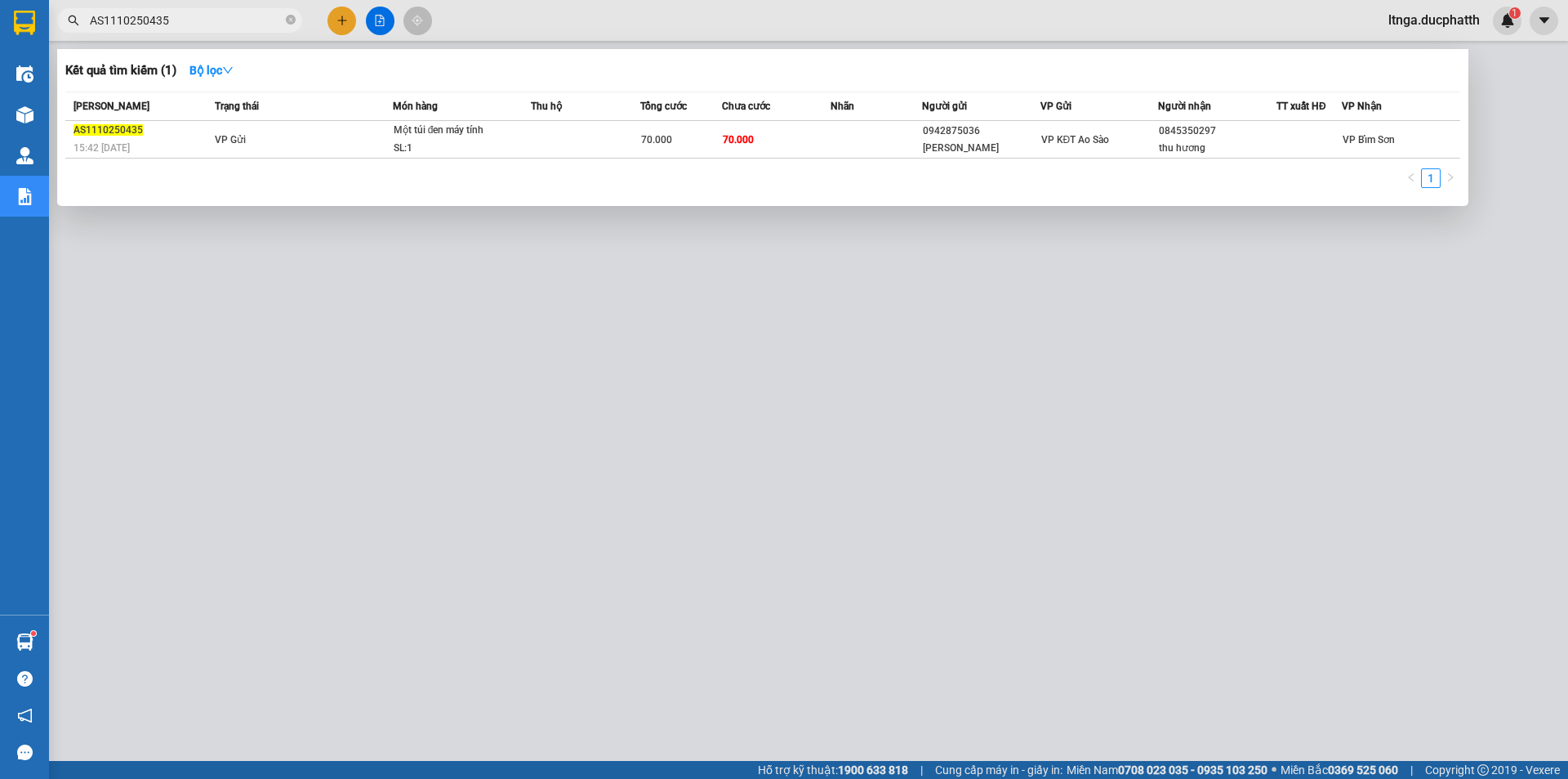
click at [209, 23] on input "AS1110250435" at bounding box center [187, 21] width 193 height 18
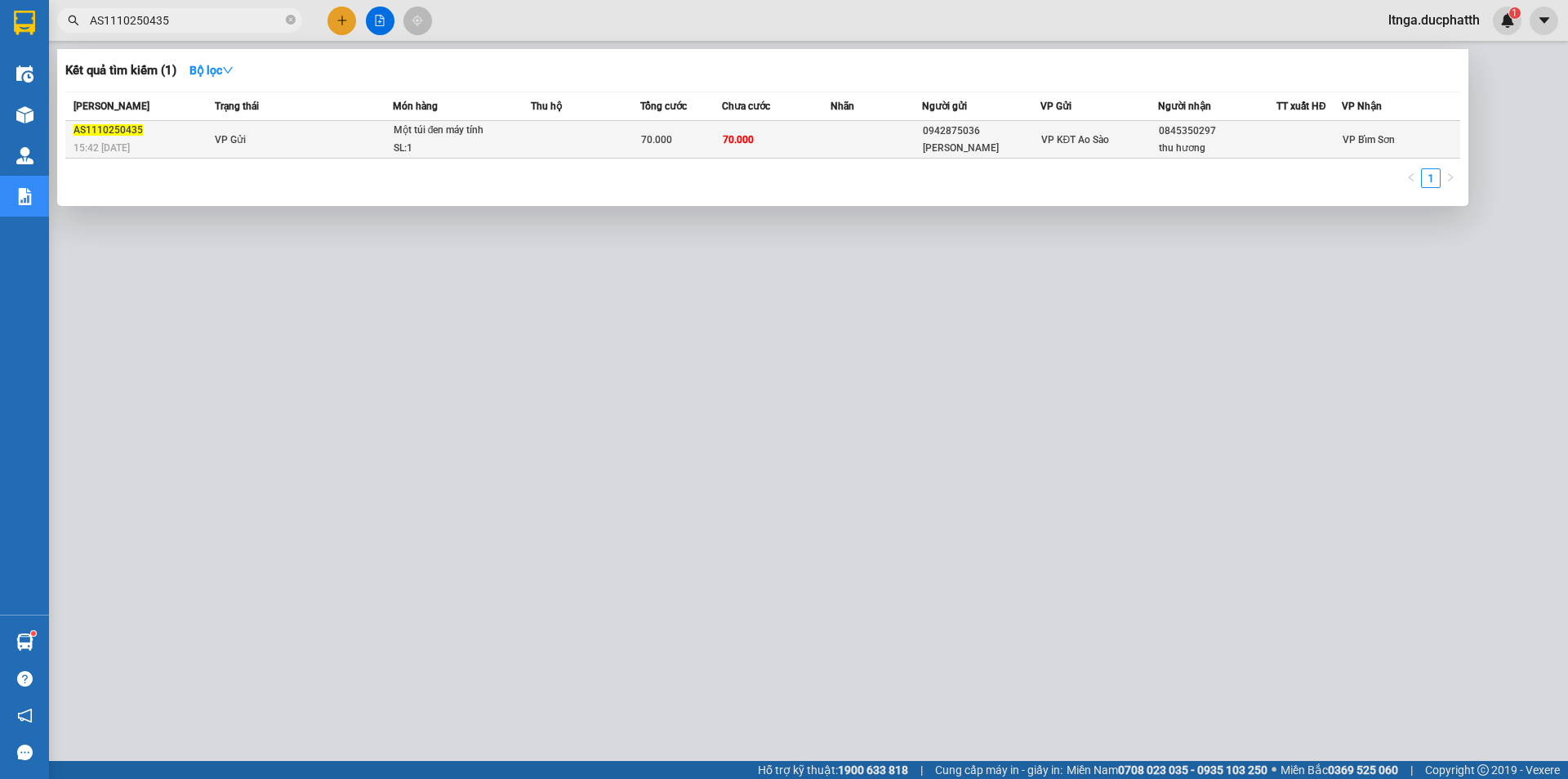
click at [598, 146] on td at bounding box center [585, 139] width 109 height 37
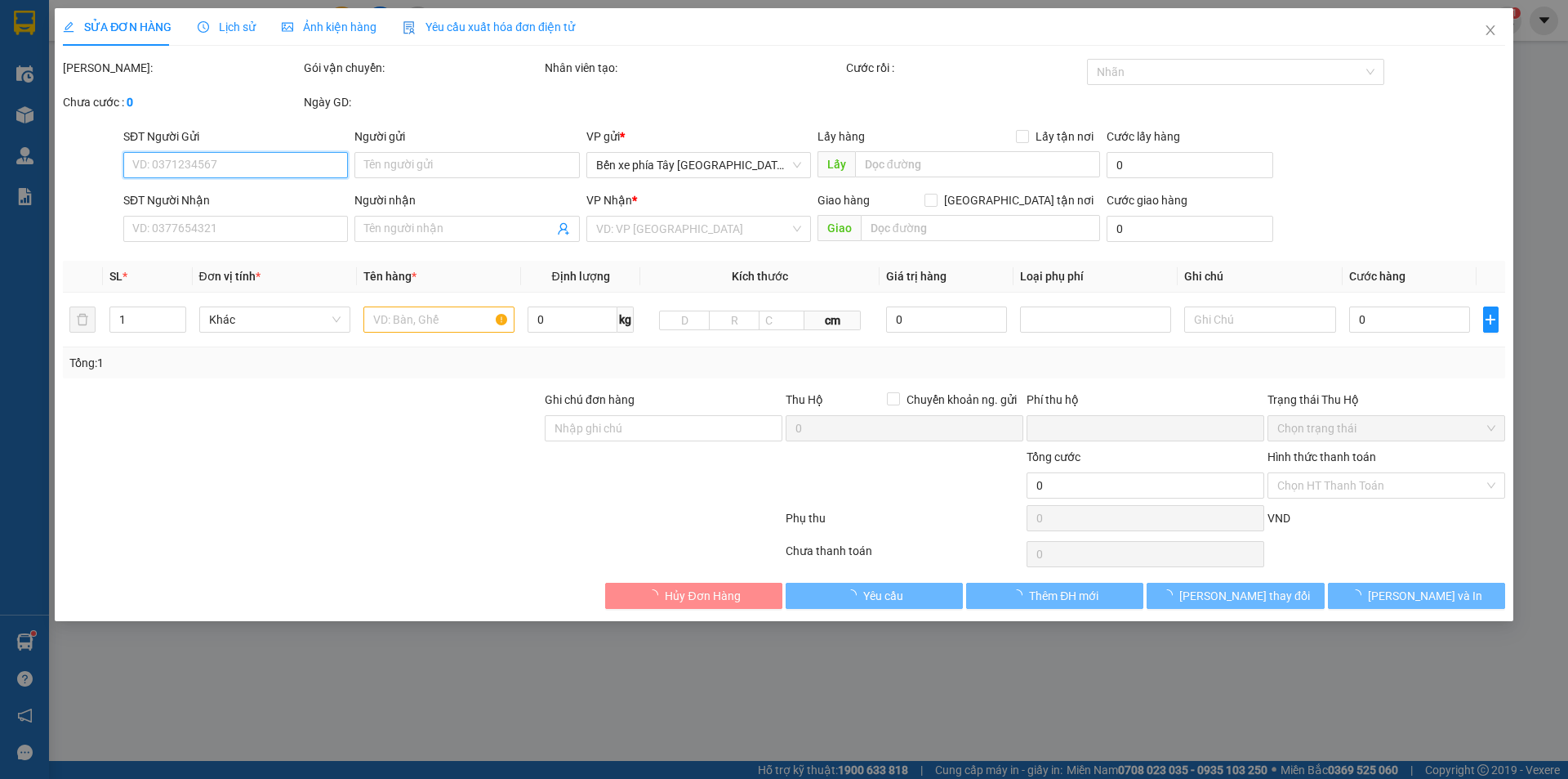
type input "0942875036"
type input "[PERSON_NAME]"
type input "0845350297"
type input "thu hương"
type input "0"
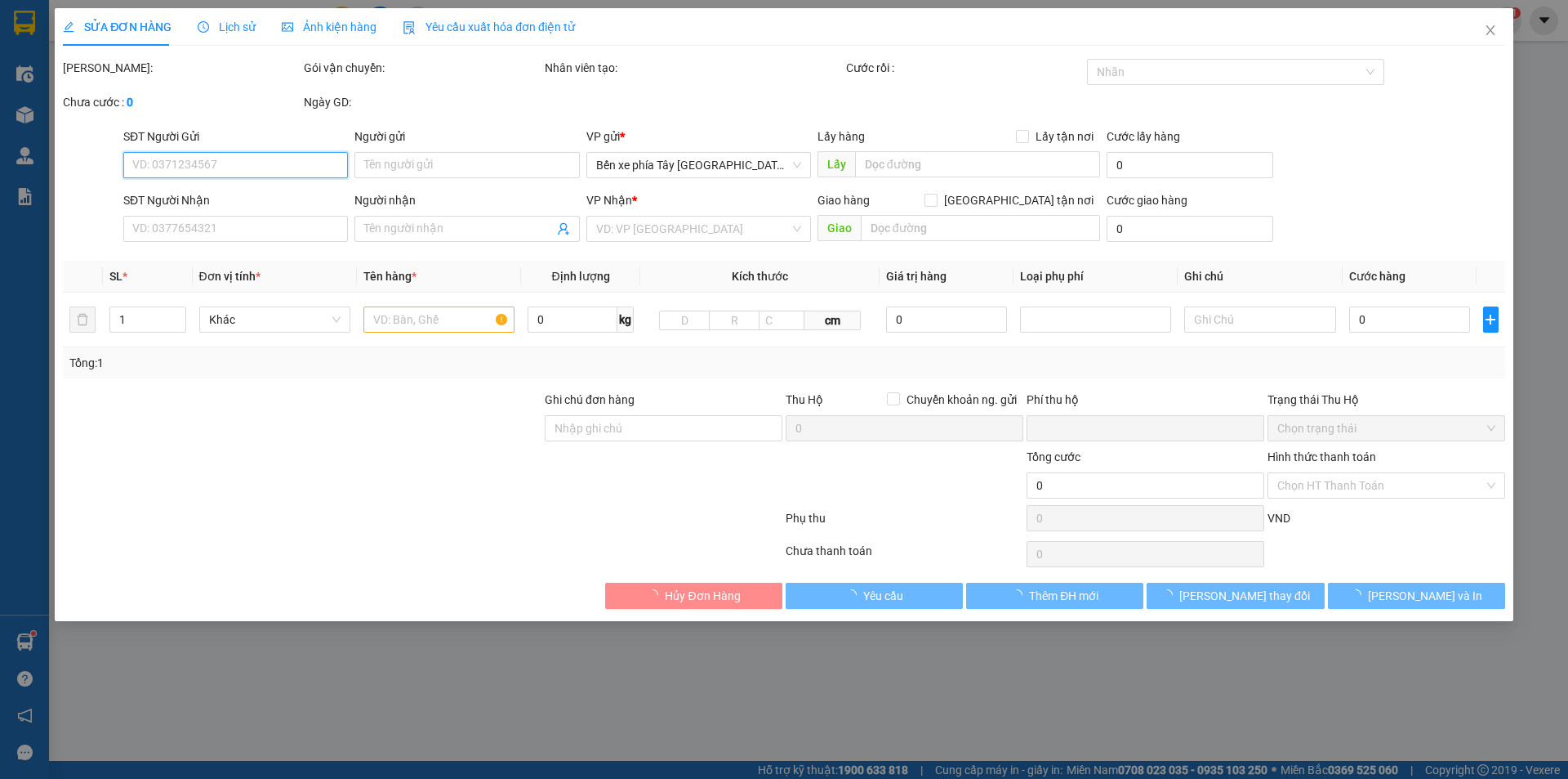
type input "70.000"
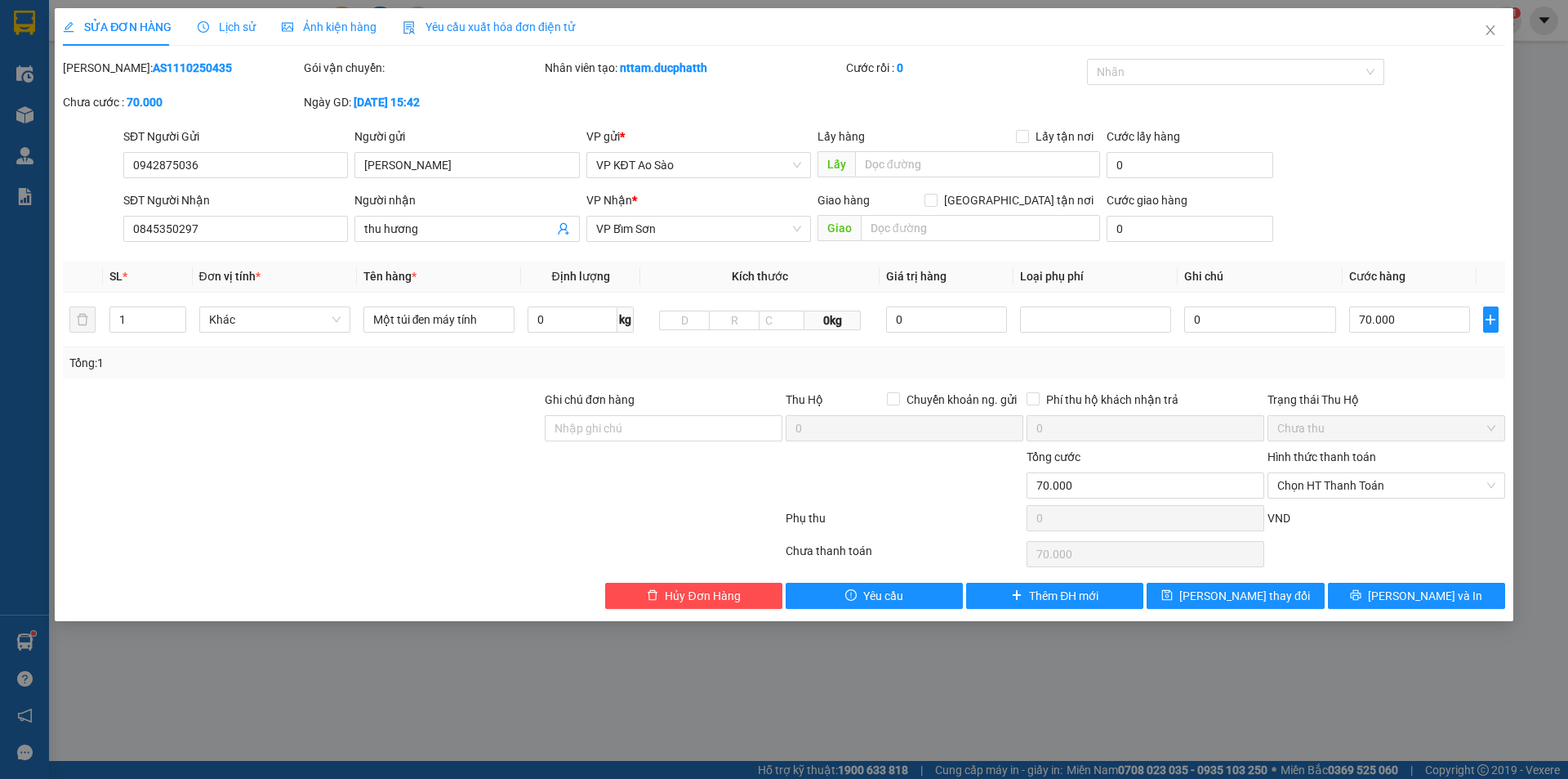
click at [219, 26] on span "Lịch sử" at bounding box center [227, 26] width 58 height 13
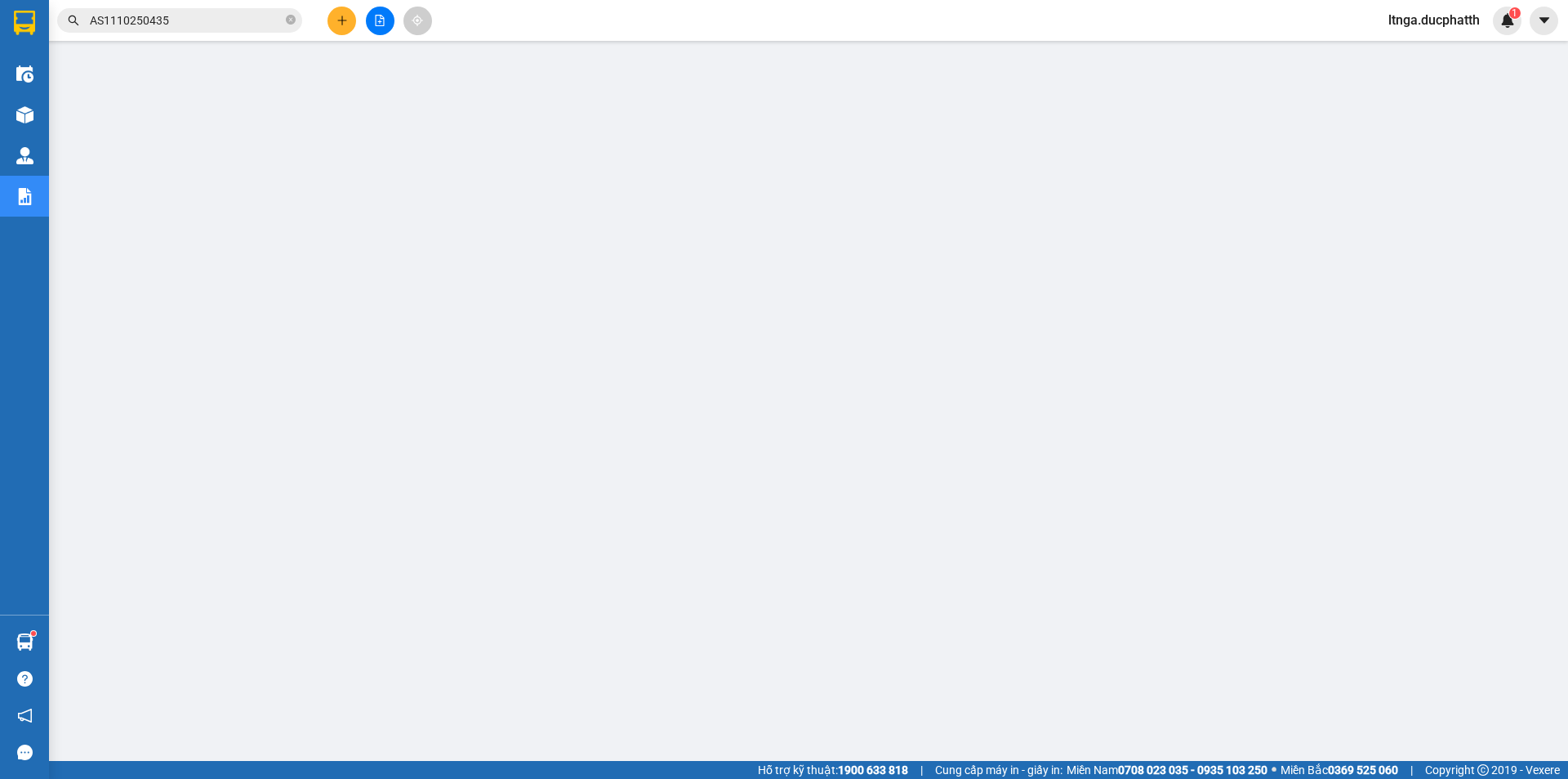
click at [219, 33] on div "Kết quả tìm kiếm ( 1 ) Bộ lọc Mã ĐH Trạng thái Món hàng Thu hộ Tổng cước Chưa c…" at bounding box center [159, 20] width 319 height 28
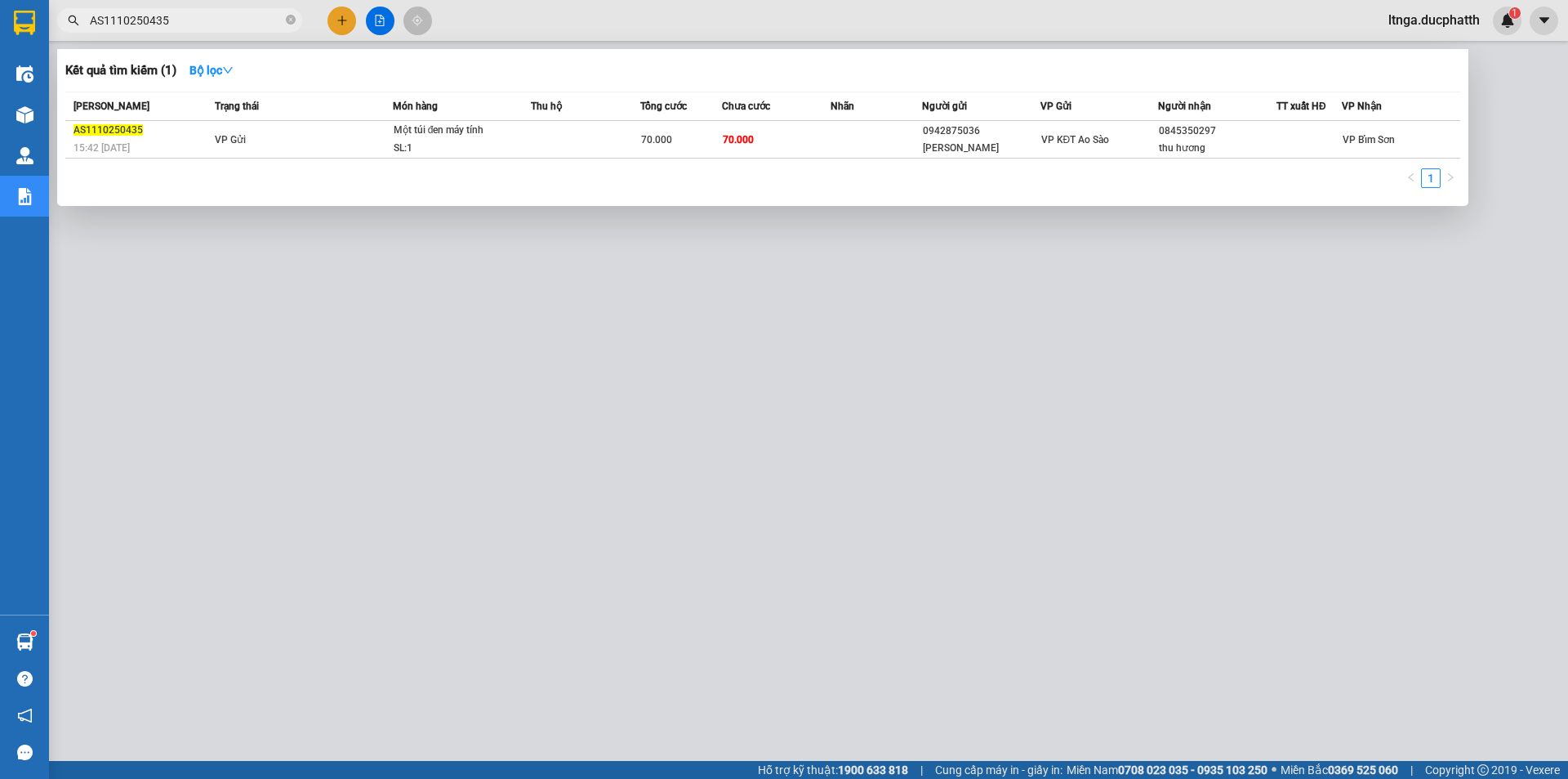
click at [207, 19] on input "AS1110250435" at bounding box center [187, 21] width 193 height 18
click at [615, 506] on div at bounding box center [784, 389] width 1568 height 779
click at [186, 15] on input "AS1110250435" at bounding box center [187, 21] width 193 height 18
click at [193, 18] on input "AS1110250435" at bounding box center [187, 21] width 193 height 18
drag, startPoint x: 197, startPoint y: 24, endPoint x: 0, endPoint y: 26, distance: 197.0
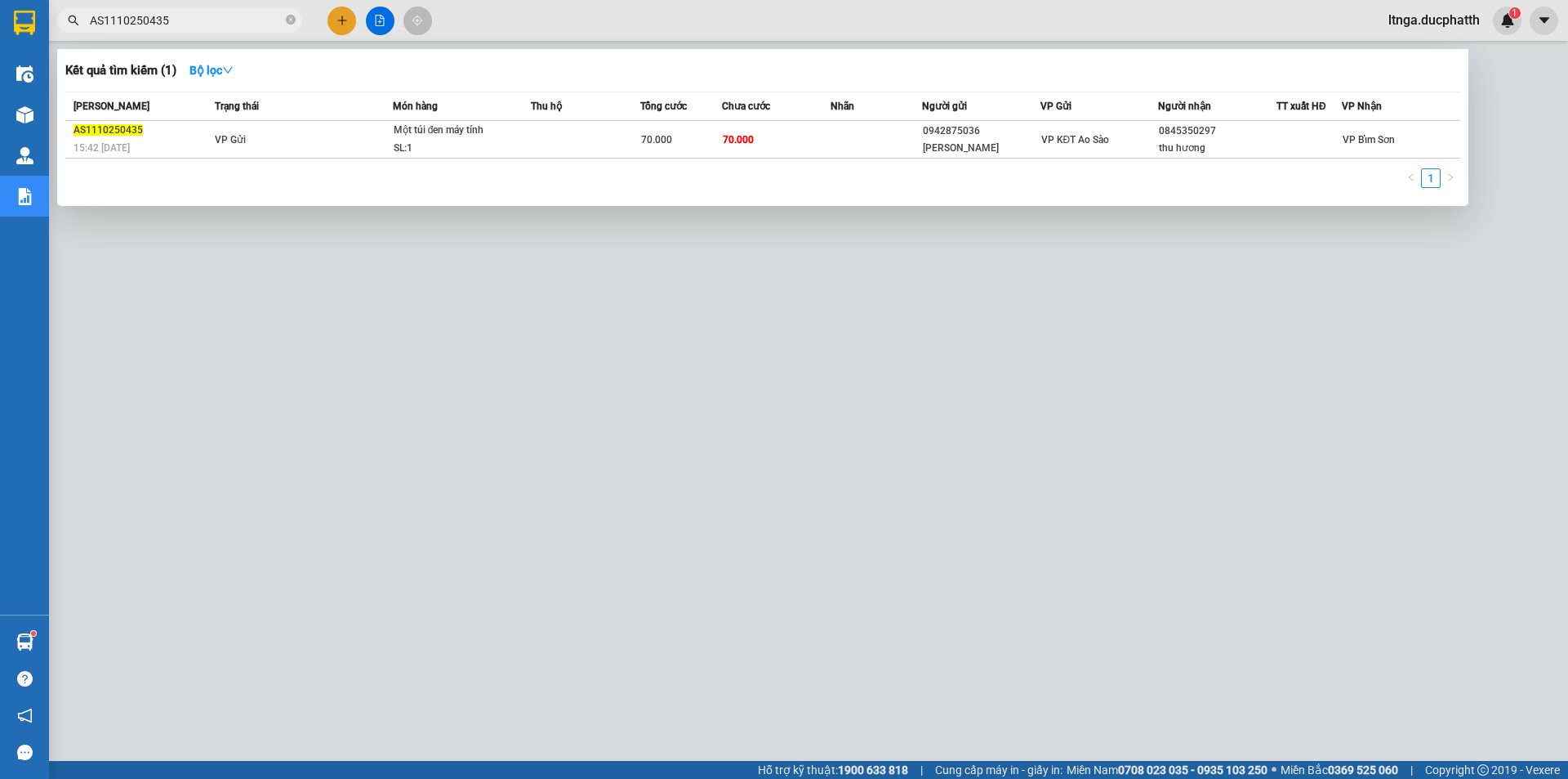
click at [0, 26] on section "Kết quả tìm kiếm ( 1 ) Bộ lọc Mã ĐH Trạng thái Món hàng Thu hộ Tổng cước Chưa c…" at bounding box center [784, 389] width 1568 height 779
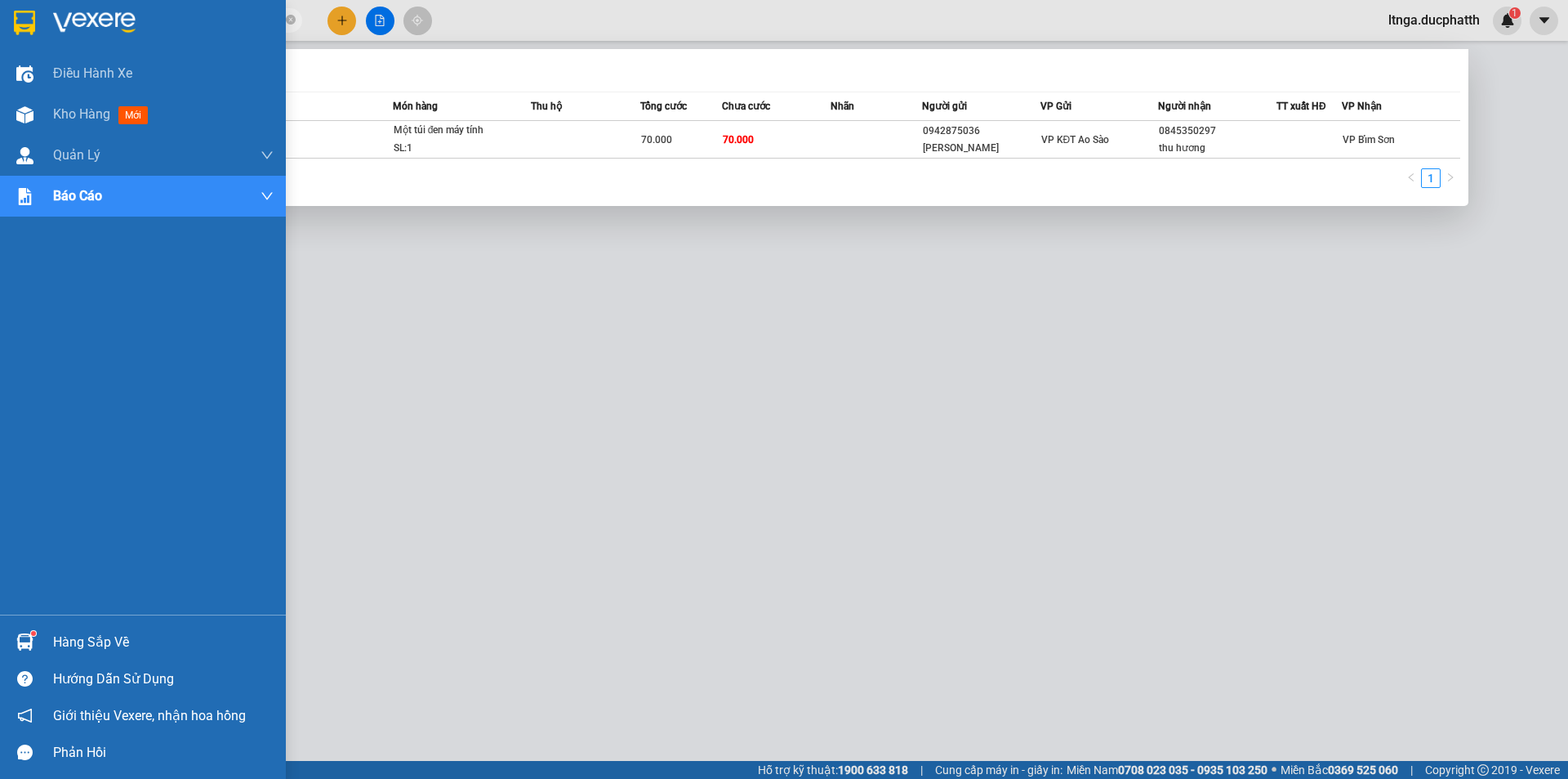
type input "0443"
